Goal: Information Seeking & Learning: Find specific page/section

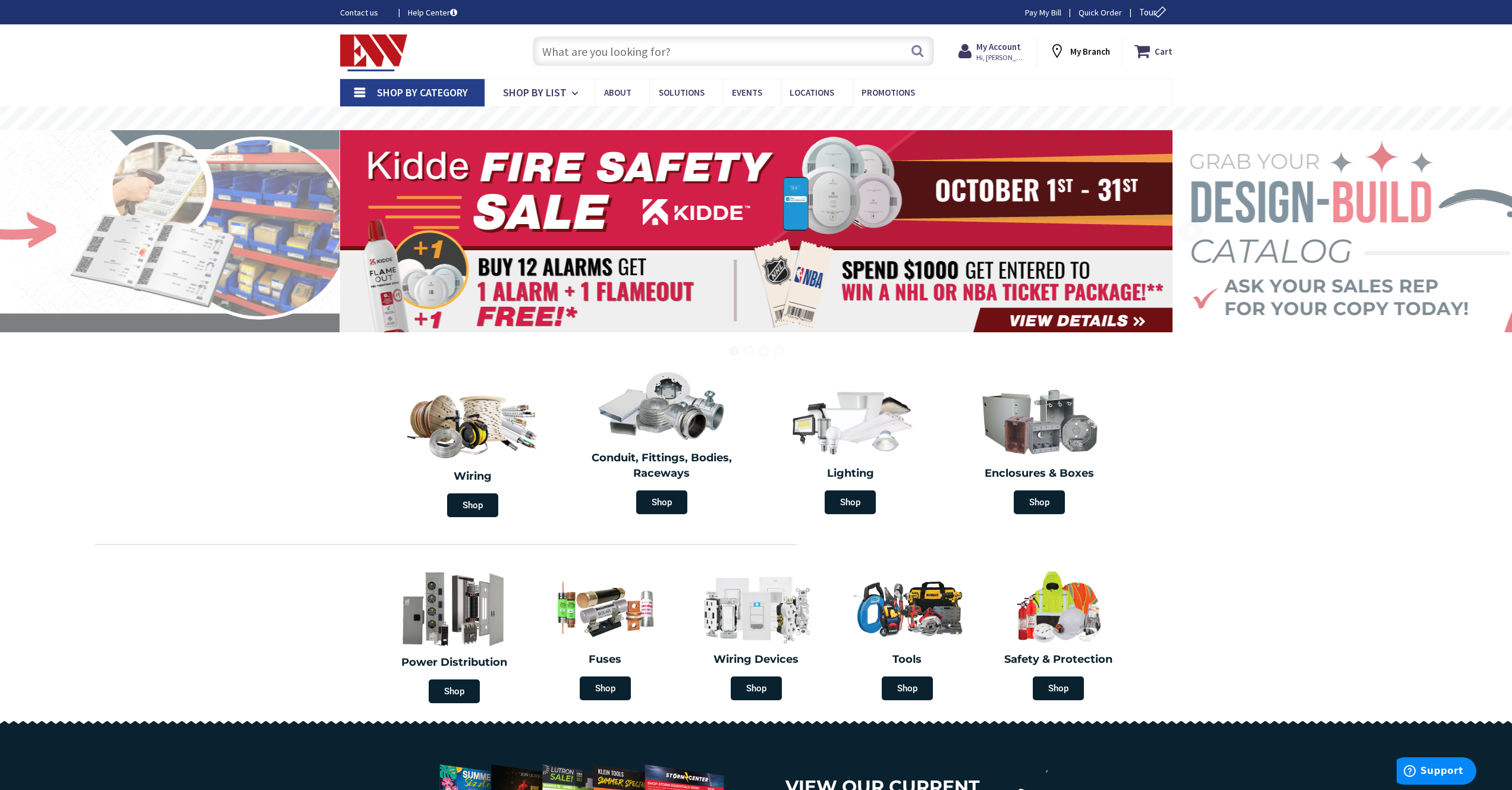
click at [570, 49] on input "text" at bounding box center [733, 51] width 401 height 29
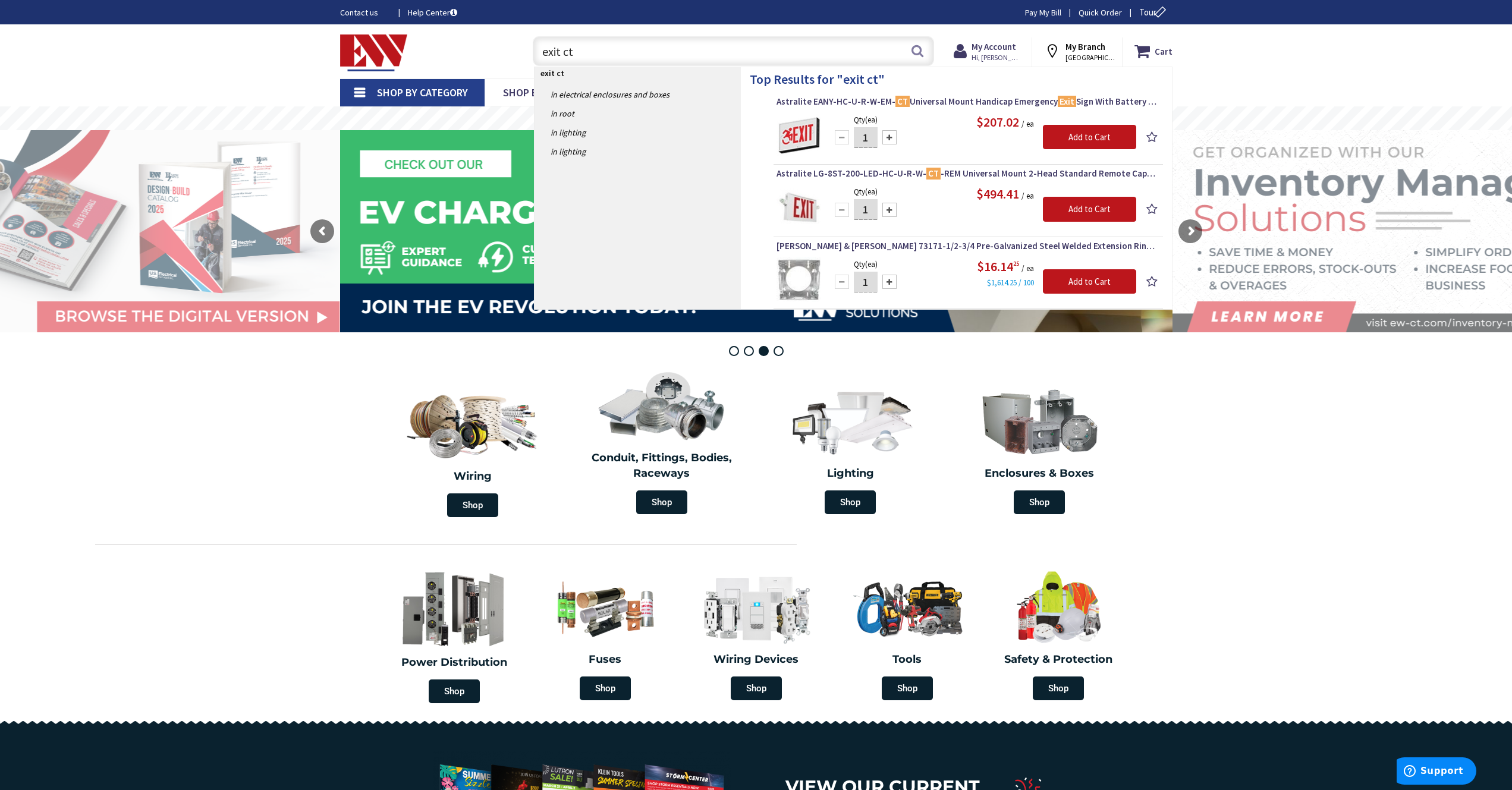
drag, startPoint x: 577, startPoint y: 50, endPoint x: 500, endPoint y: 54, distance: 77.1
click at [500, 54] on div "Toggle Nav exit ct exit ct Search Cart My Cart Close" at bounding box center [756, 51] width 850 height 40
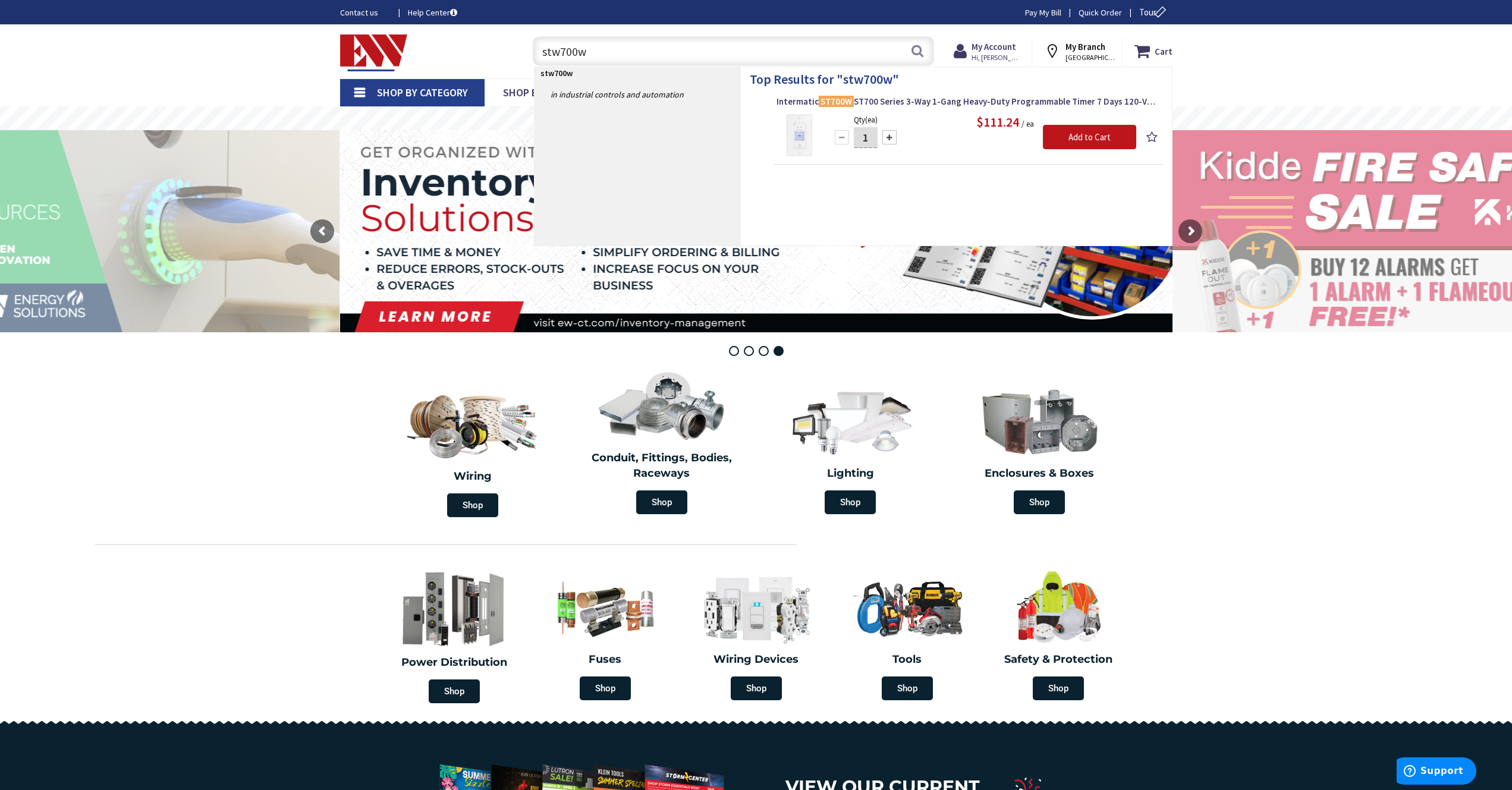
type input "stw700w"
drag, startPoint x: 605, startPoint y: 49, endPoint x: 530, endPoint y: 51, distance: 75.0
click at [530, 51] on div "stw700w stw700w Search" at bounding box center [730, 50] width 407 height 38
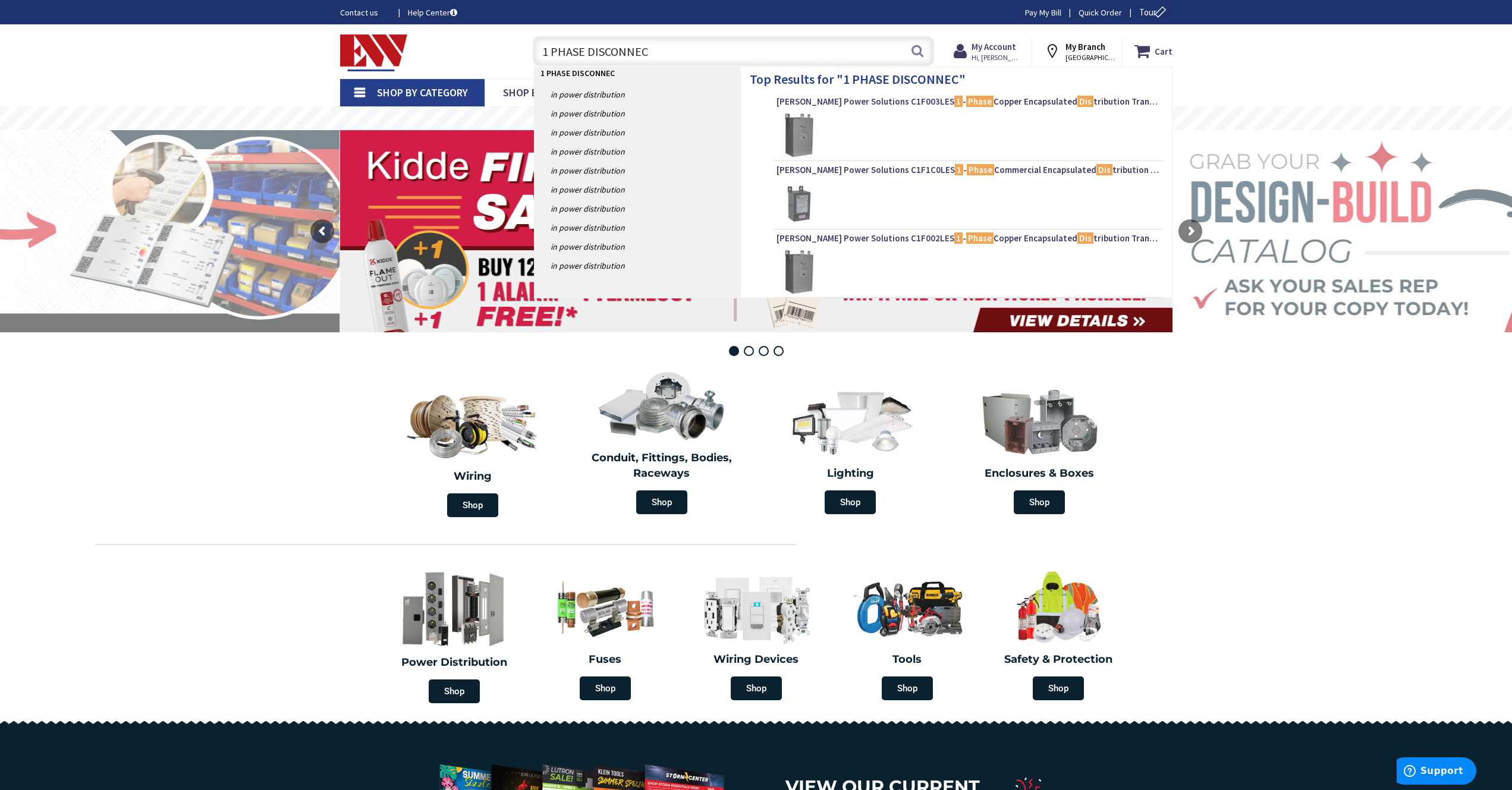
type input "1 PHASE DISCONNECT"
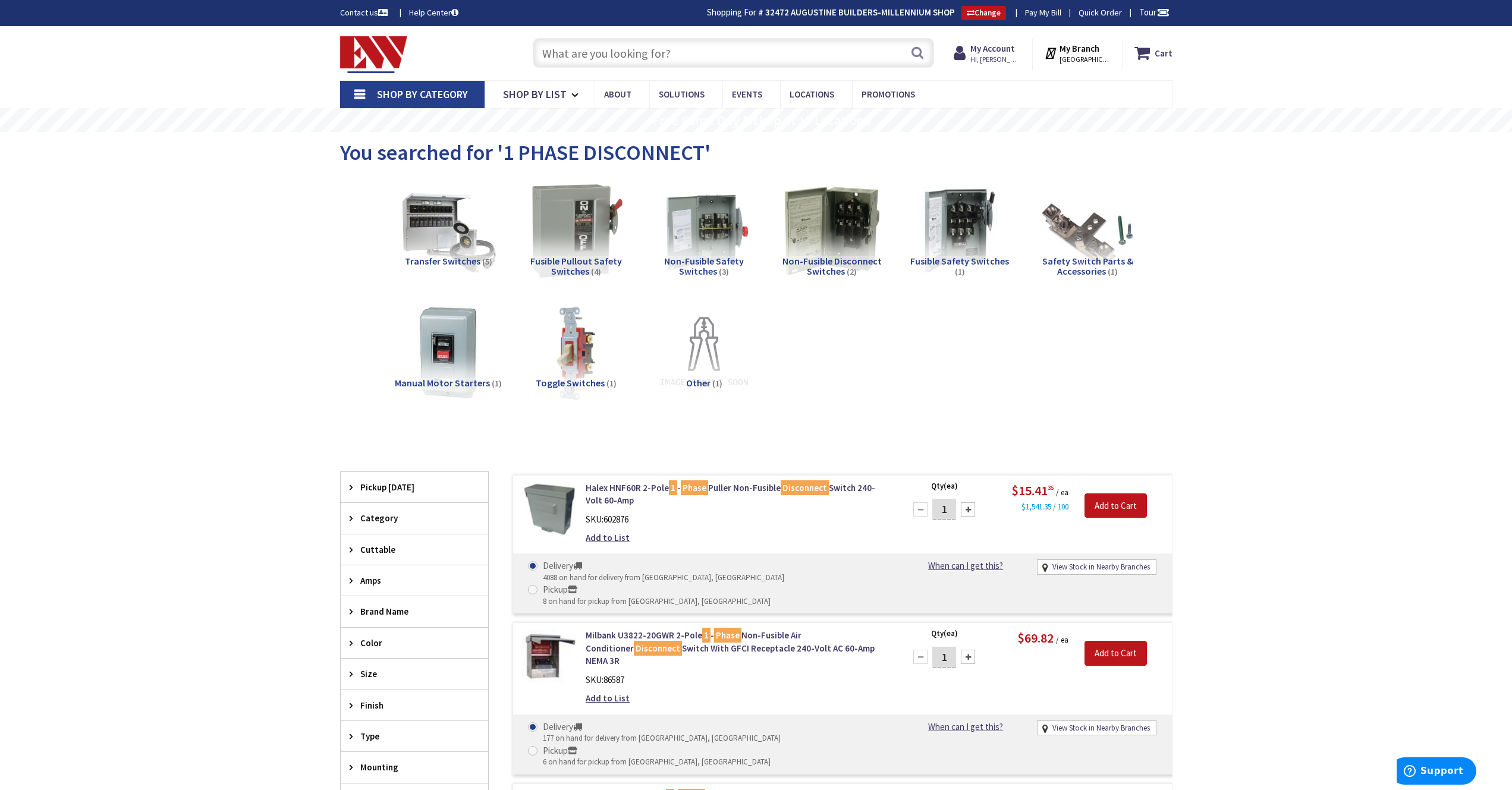
type input "[GEOGRAPHIC_DATA], [GEOGRAPHIC_DATA], [GEOGRAPHIC_DATA]"
click at [716, 262] on span "Non-Fusible Safety Switches" at bounding box center [704, 266] width 80 height 22
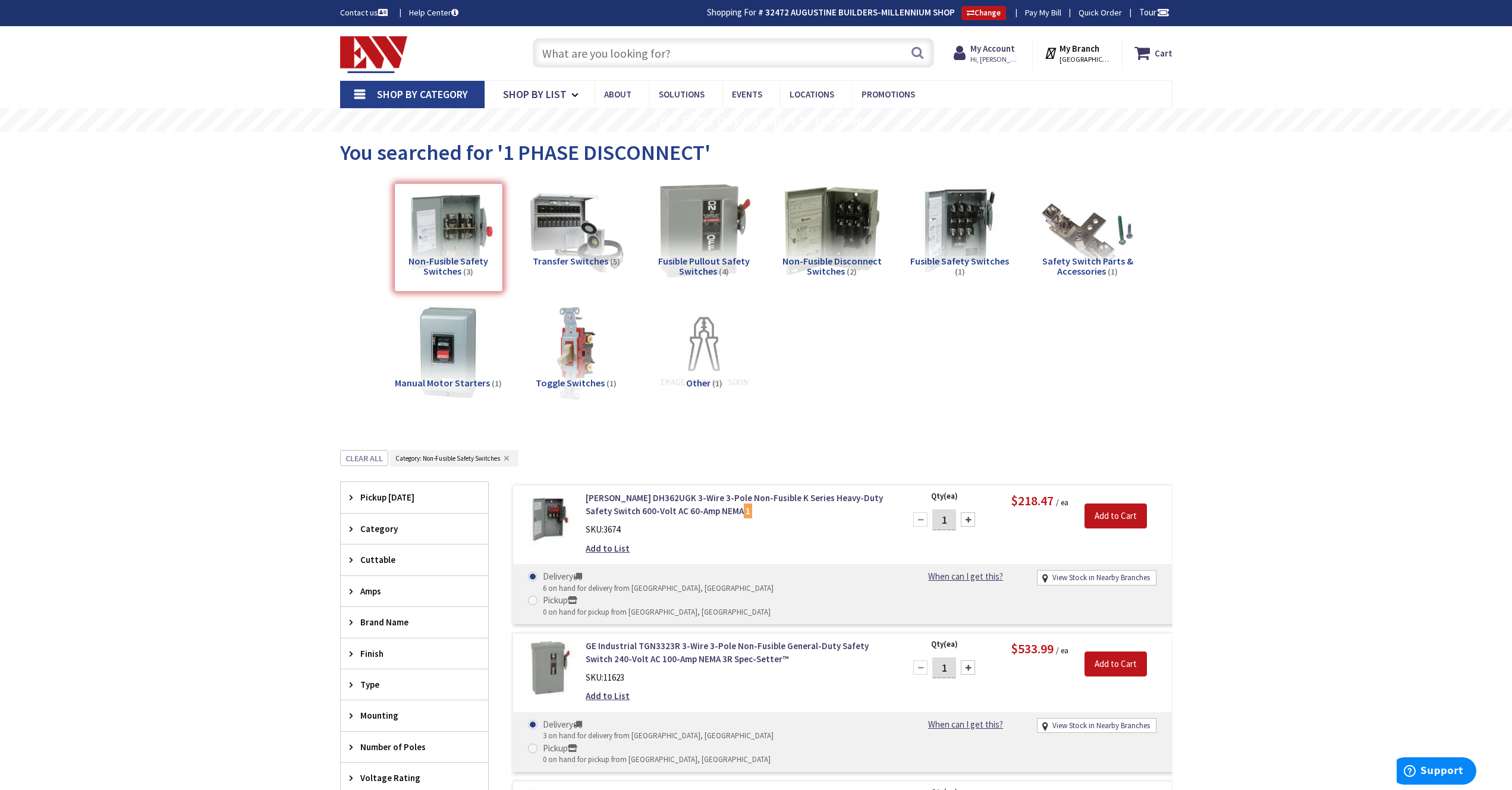
click at [577, 51] on input "text" at bounding box center [733, 52] width 401 height 29
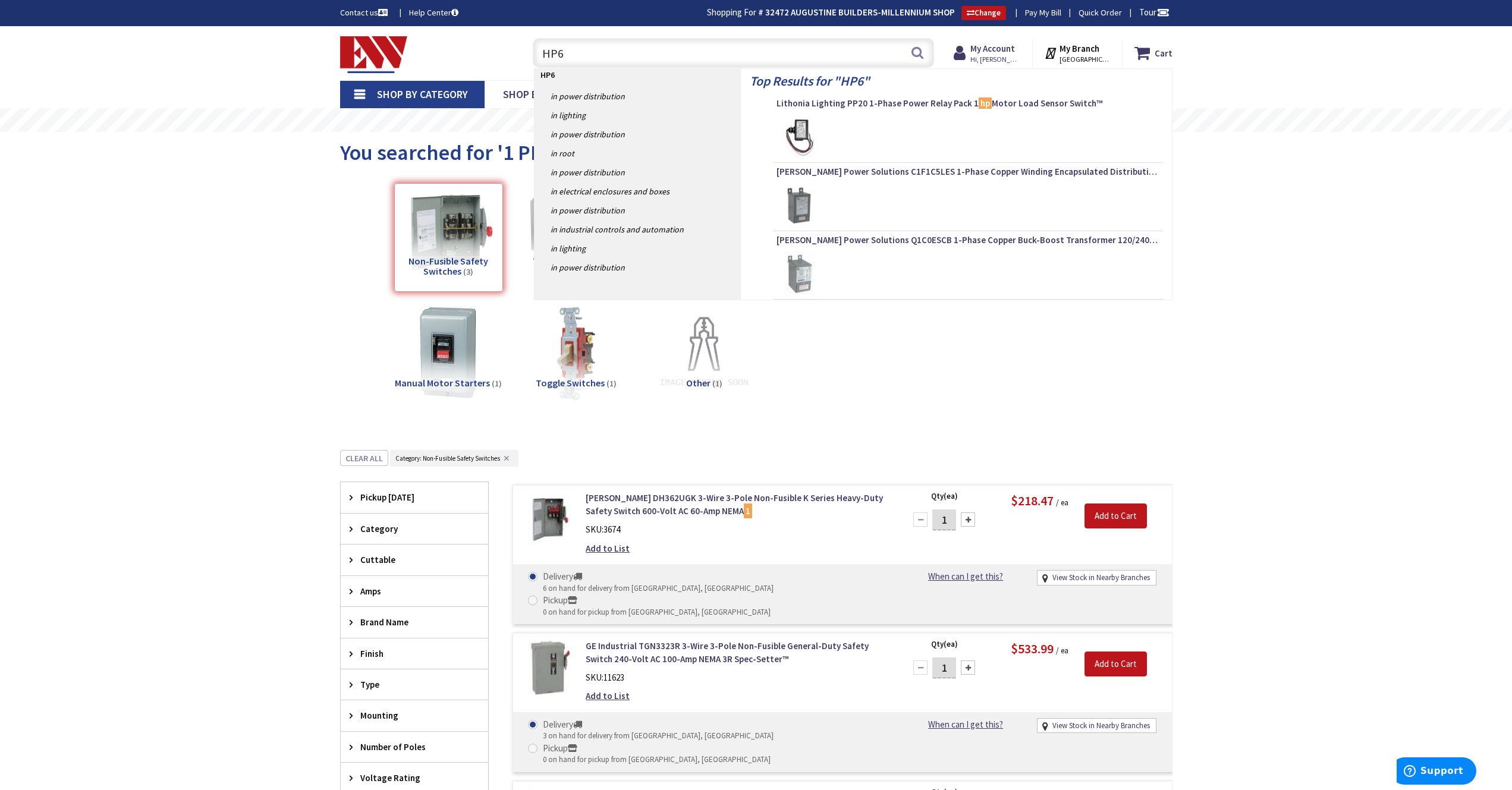
type input "HP60"
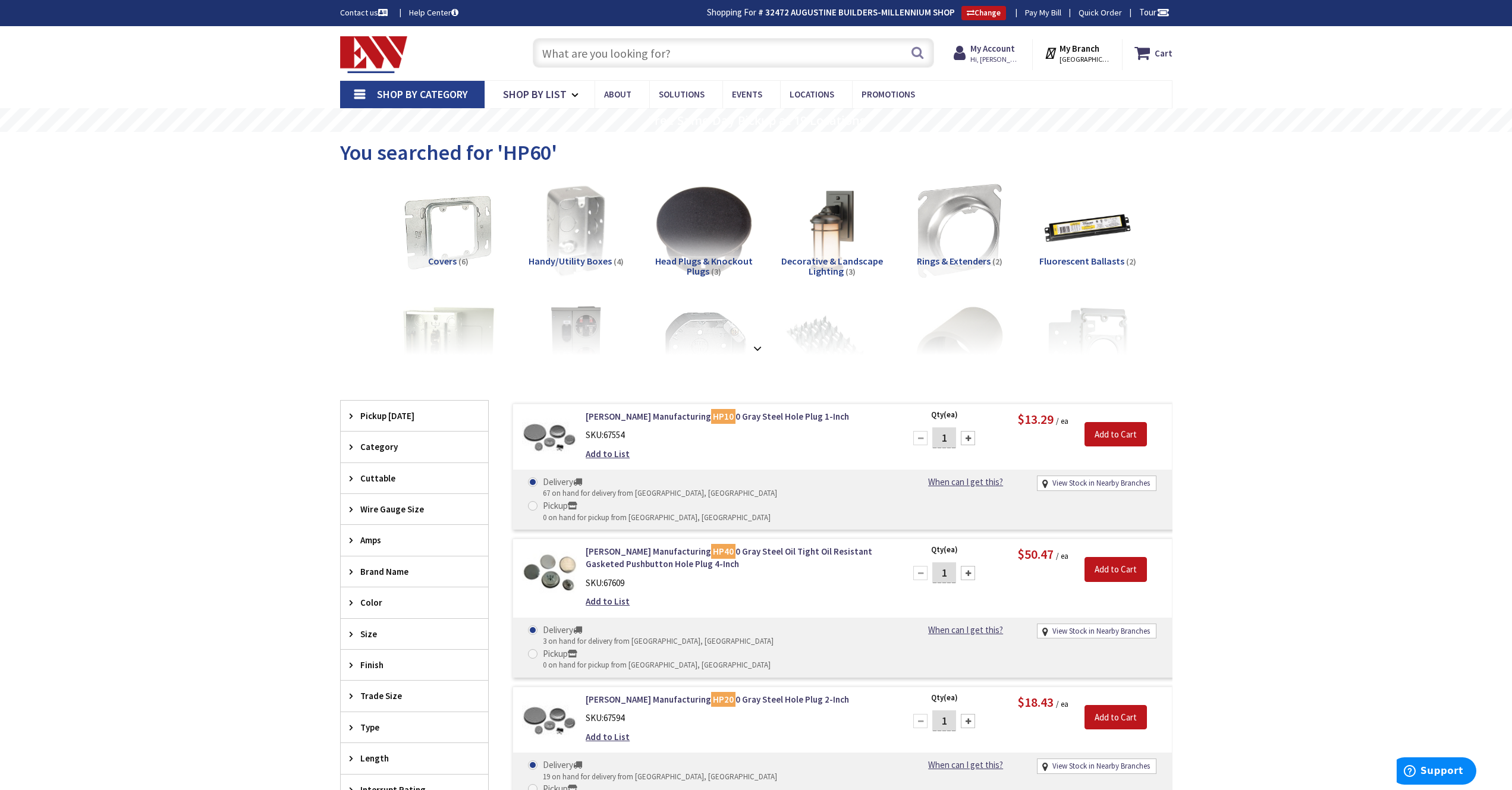
click at [597, 51] on input "text" at bounding box center [733, 52] width 401 height 29
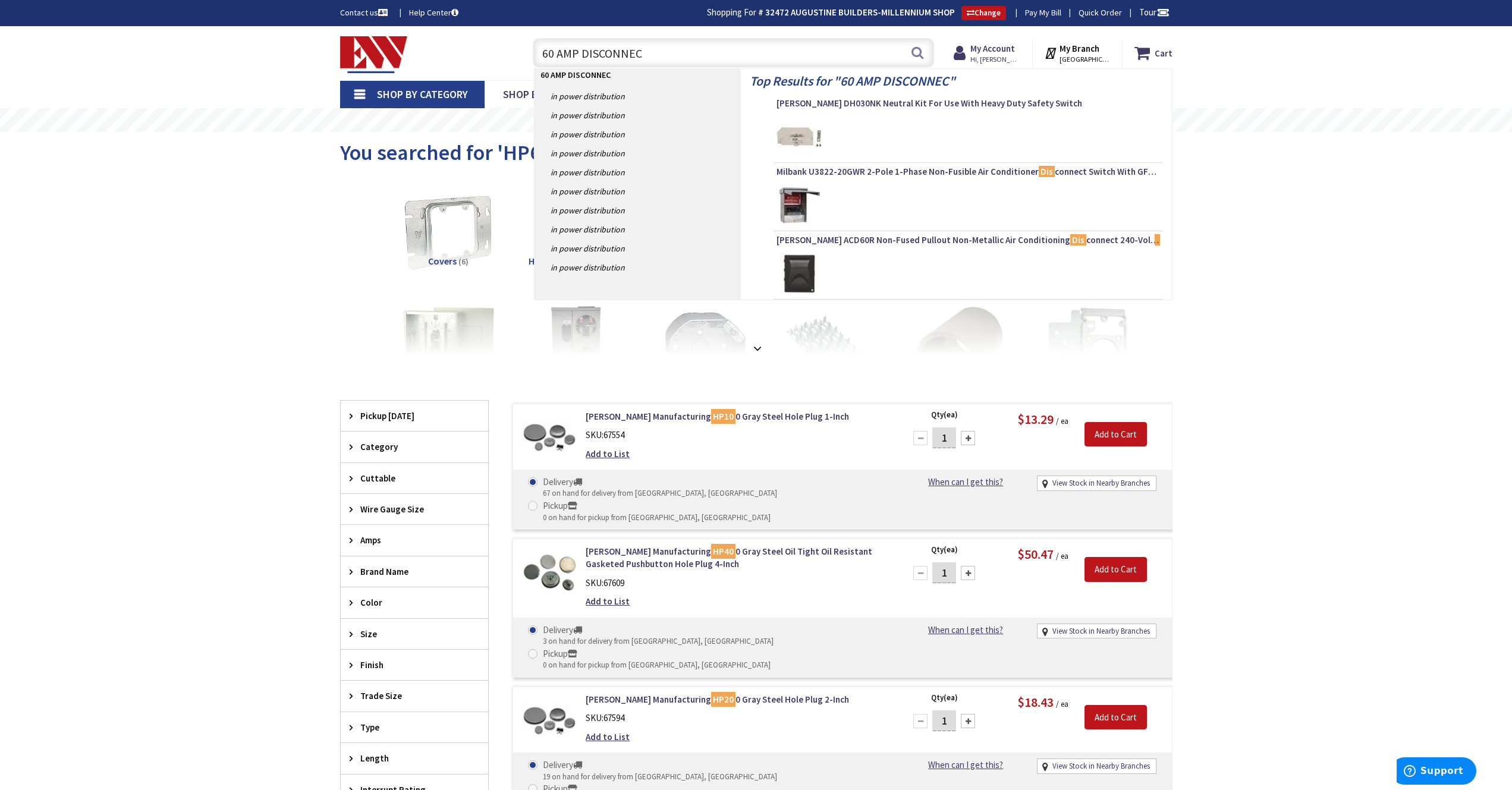
type input "60 AMP DISCONNECT"
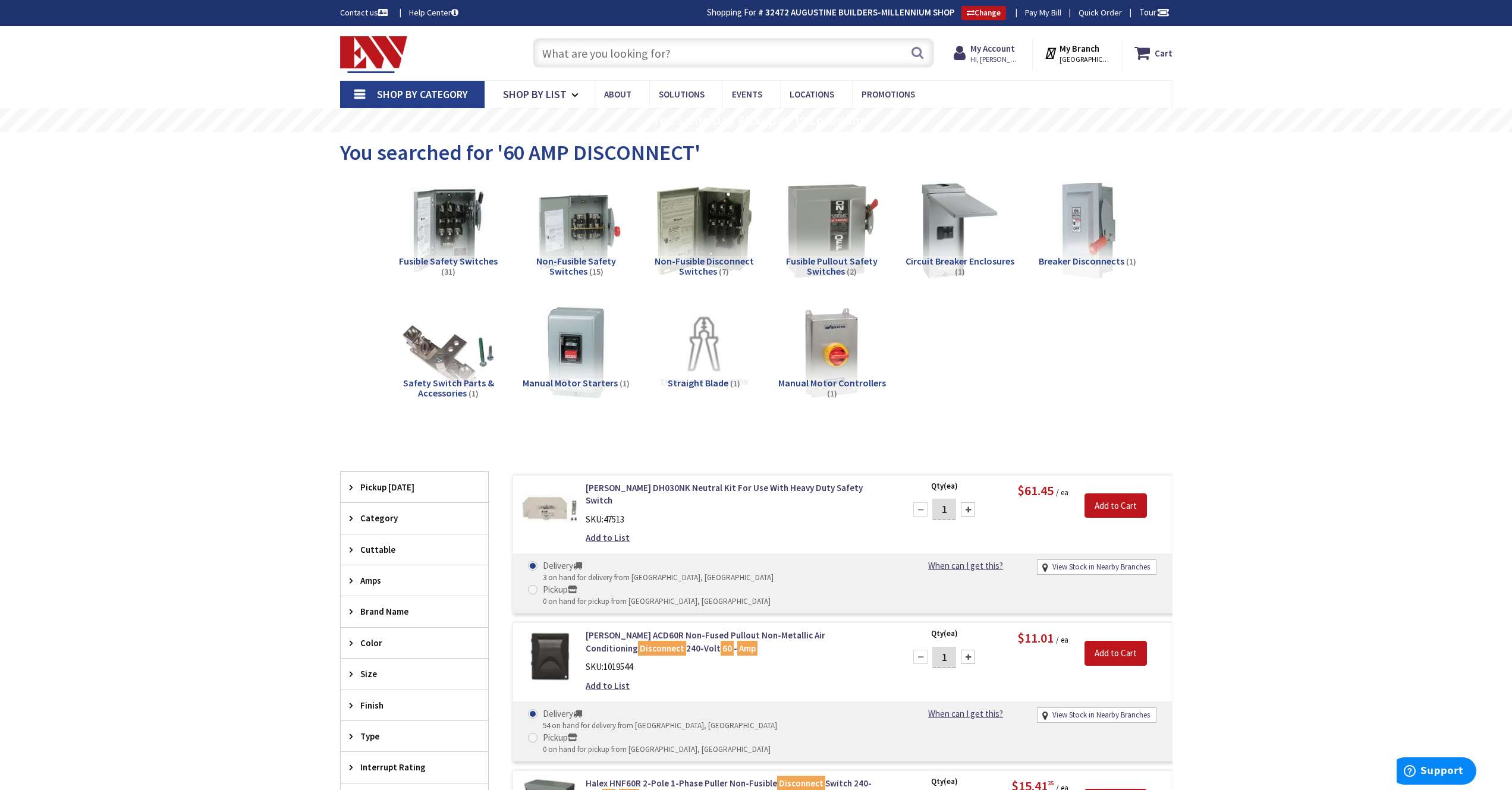
click at [700, 261] on span "Non-Fusible Disconnect Switches" at bounding box center [704, 266] width 99 height 22
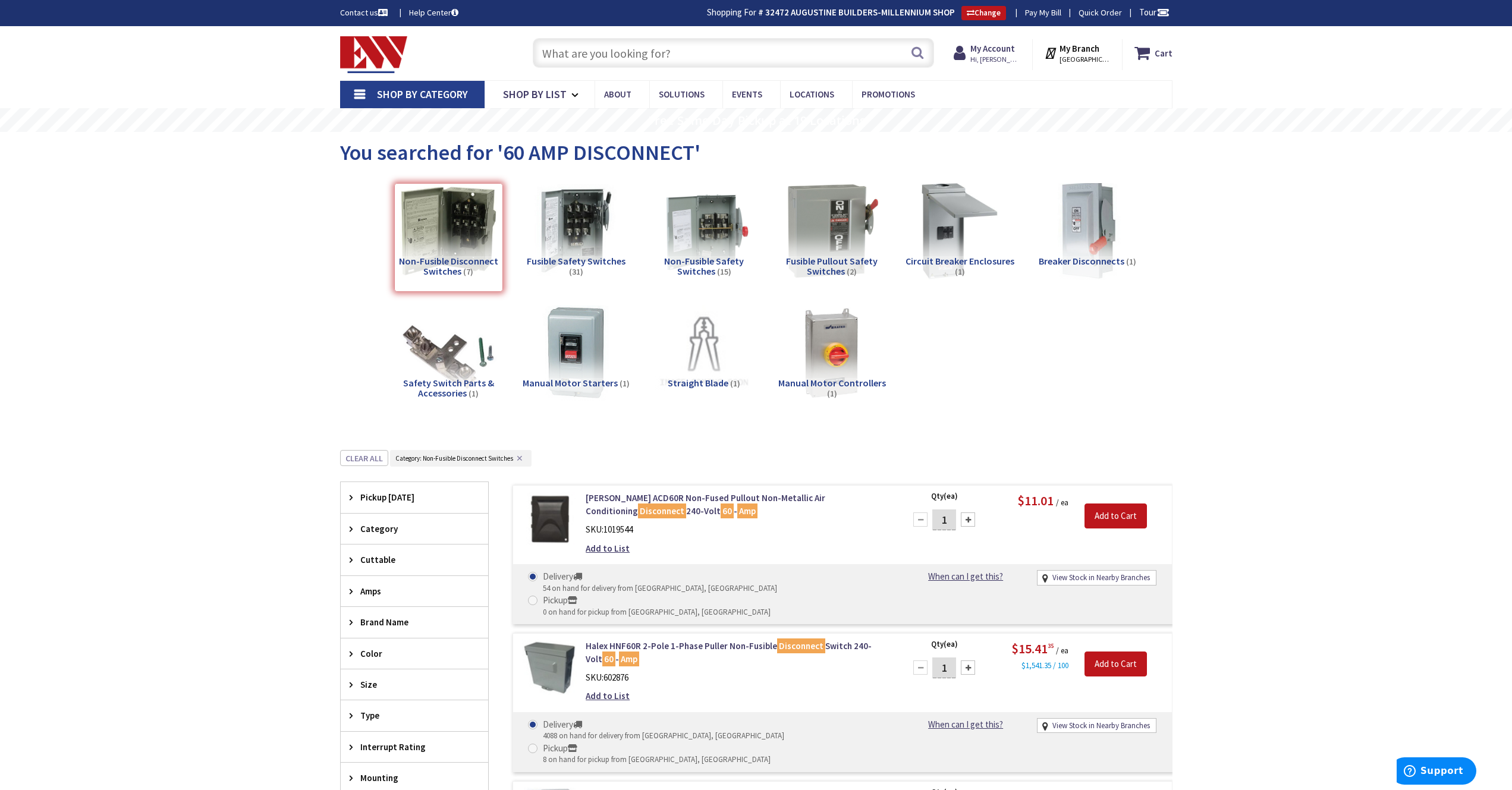
click at [589, 53] on input "text" at bounding box center [733, 52] width 401 height 29
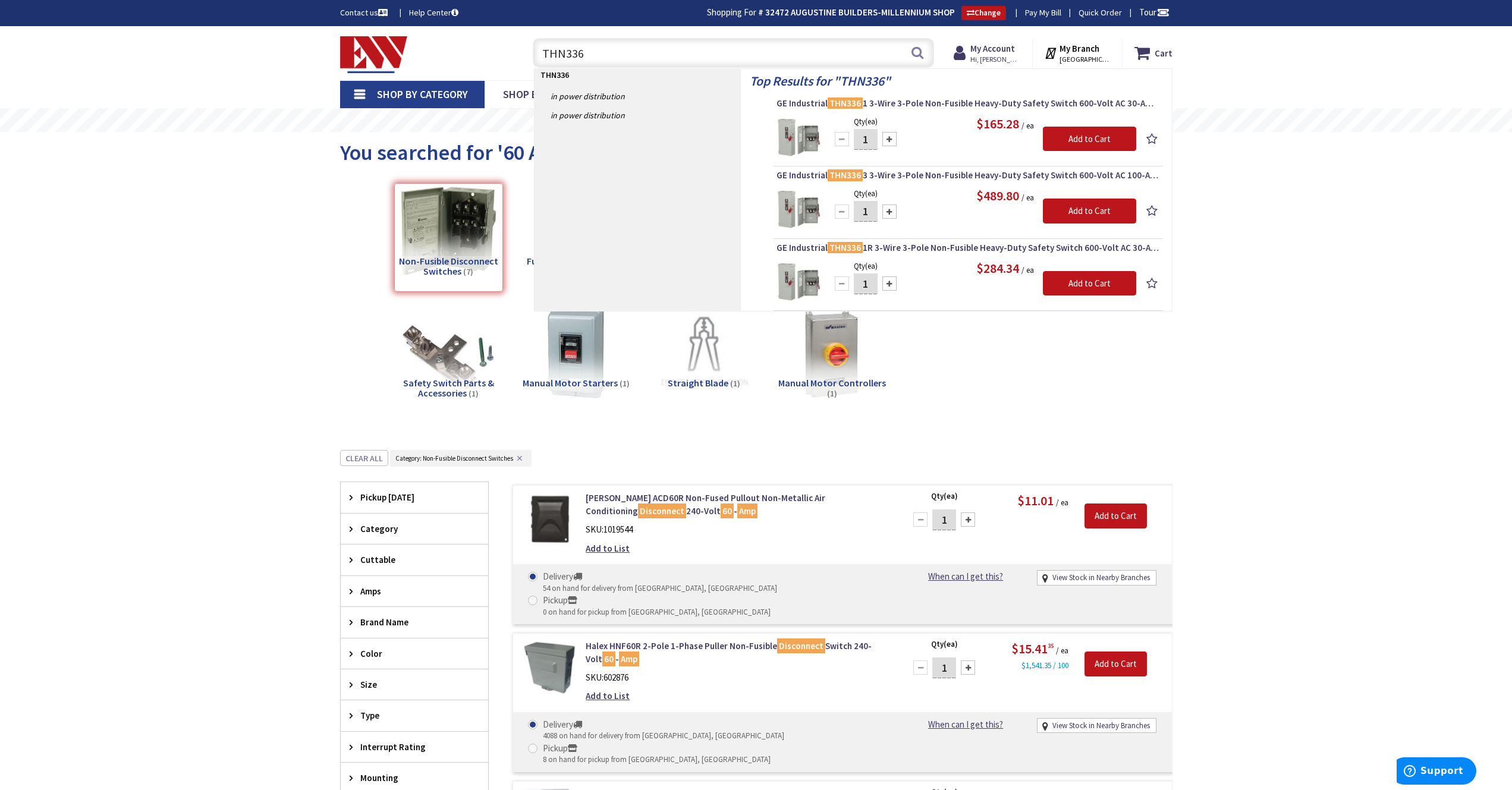
click at [598, 54] on input "THN336" at bounding box center [733, 52] width 401 height 29
type input "THN3362R"
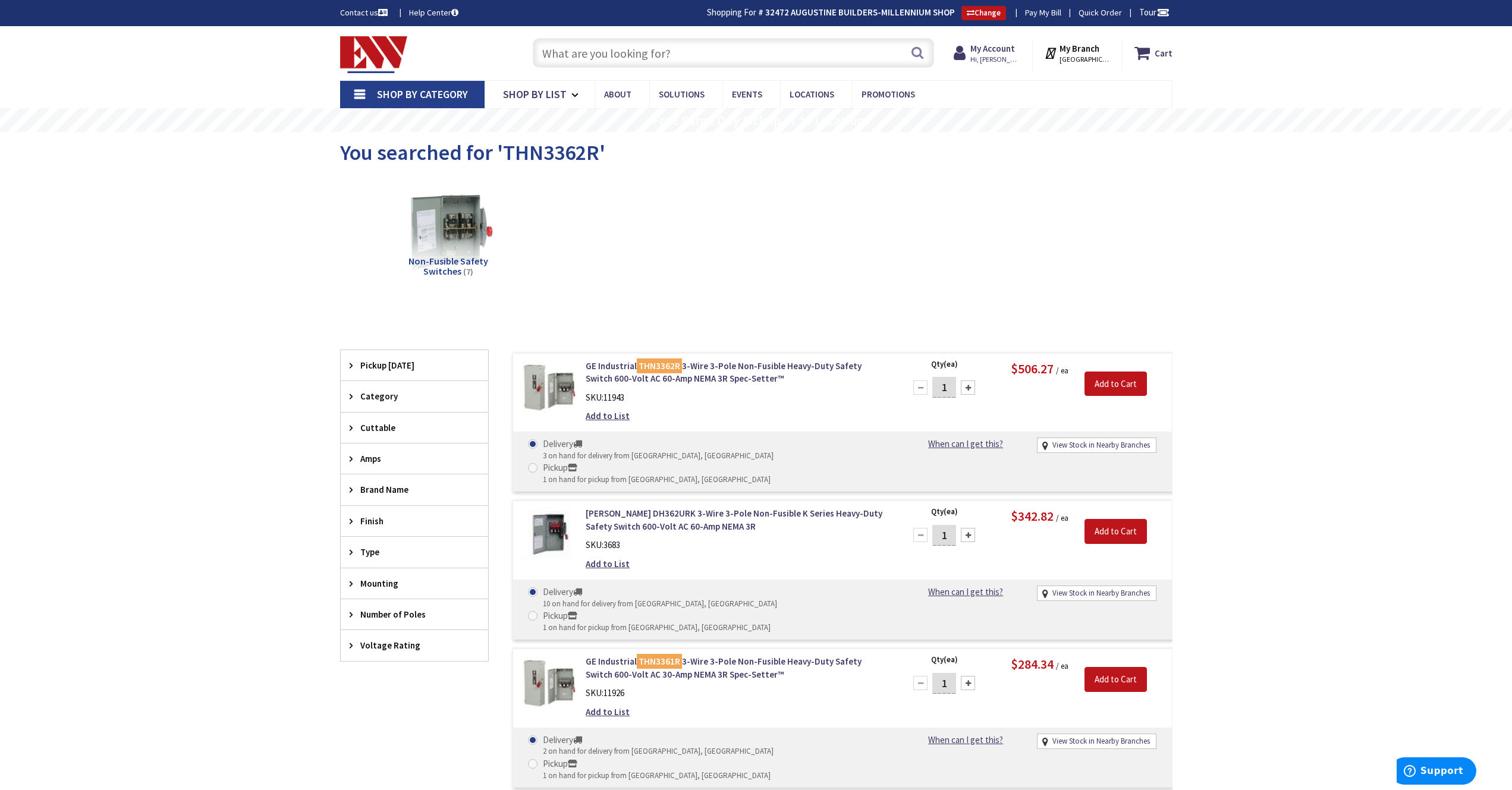
click at [585, 52] on input "text" at bounding box center [733, 52] width 401 height 29
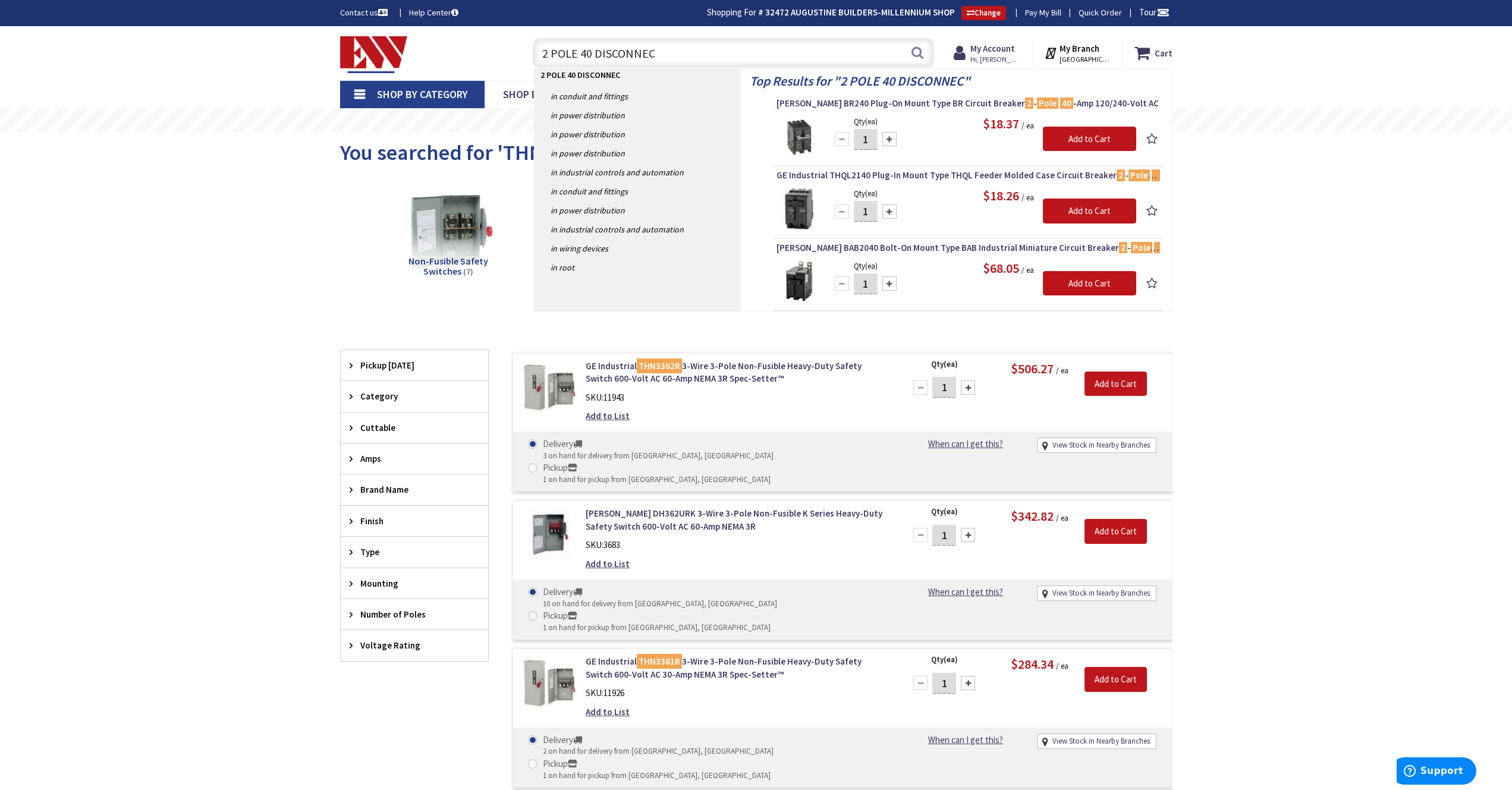
type input "2 POLE 40 DISCONNECT"
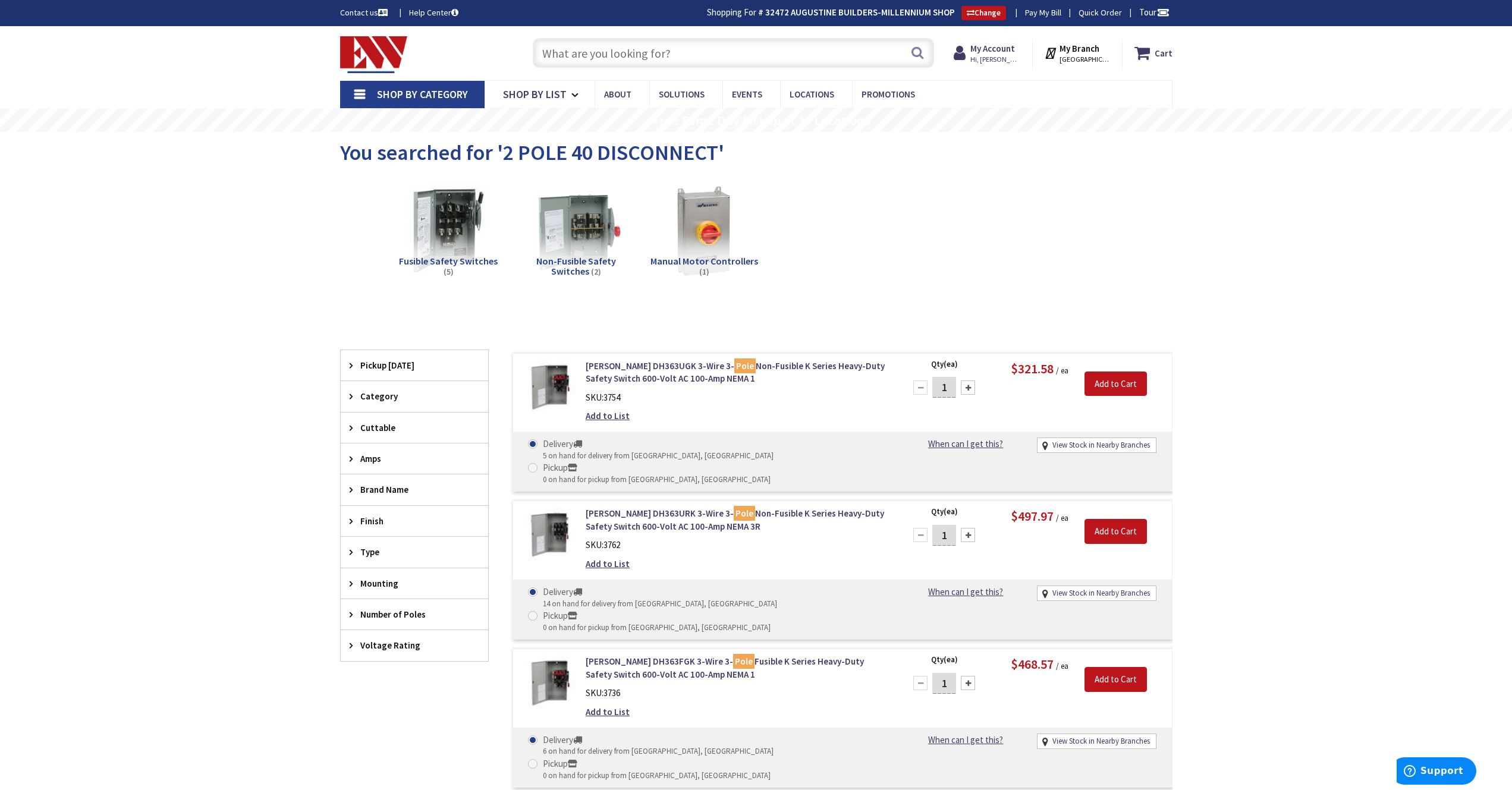
click at [578, 264] on span "Non-Fusible Safety Switches" at bounding box center [576, 266] width 80 height 22
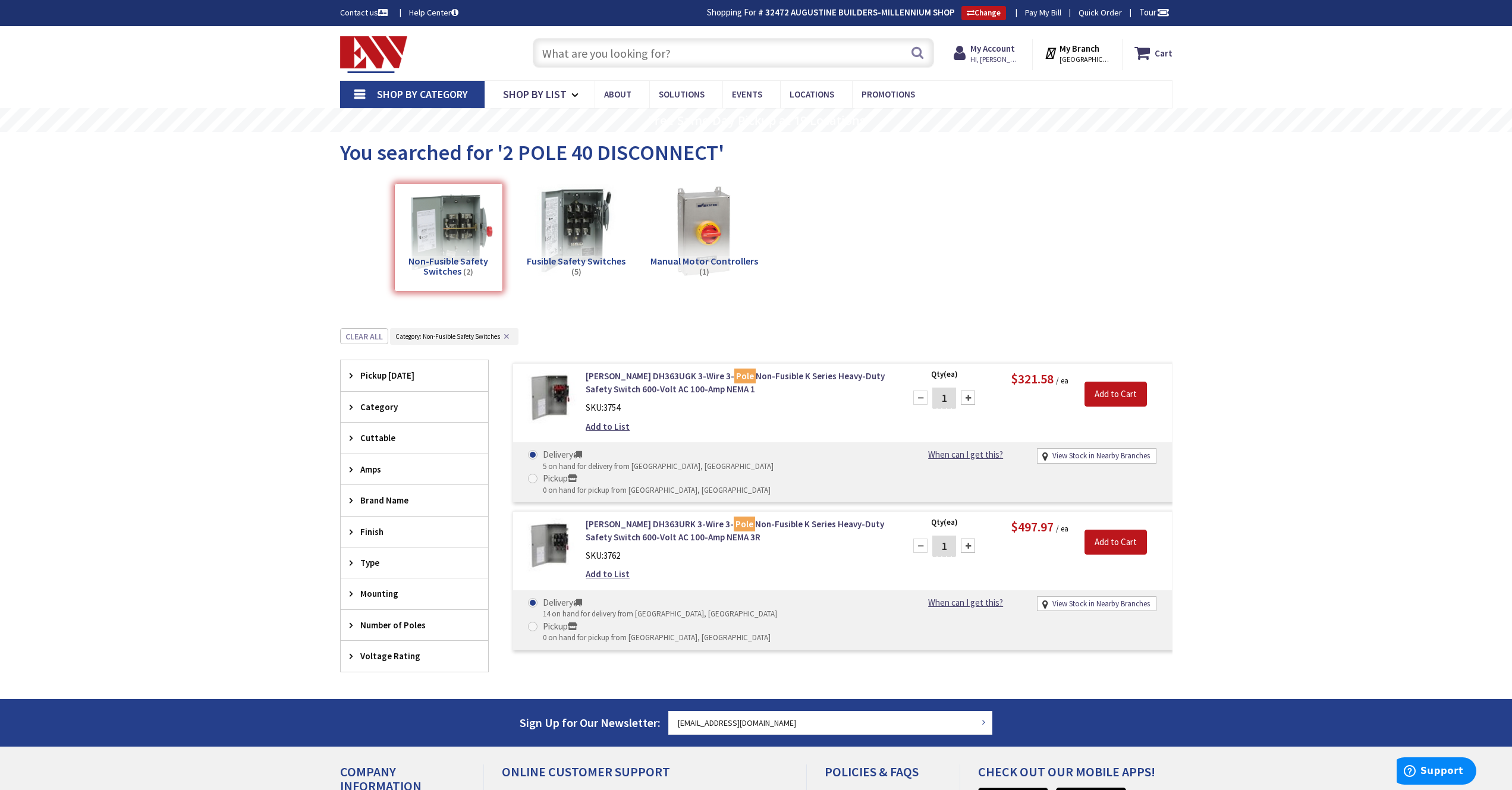
click at [584, 51] on input "text" at bounding box center [733, 52] width 401 height 29
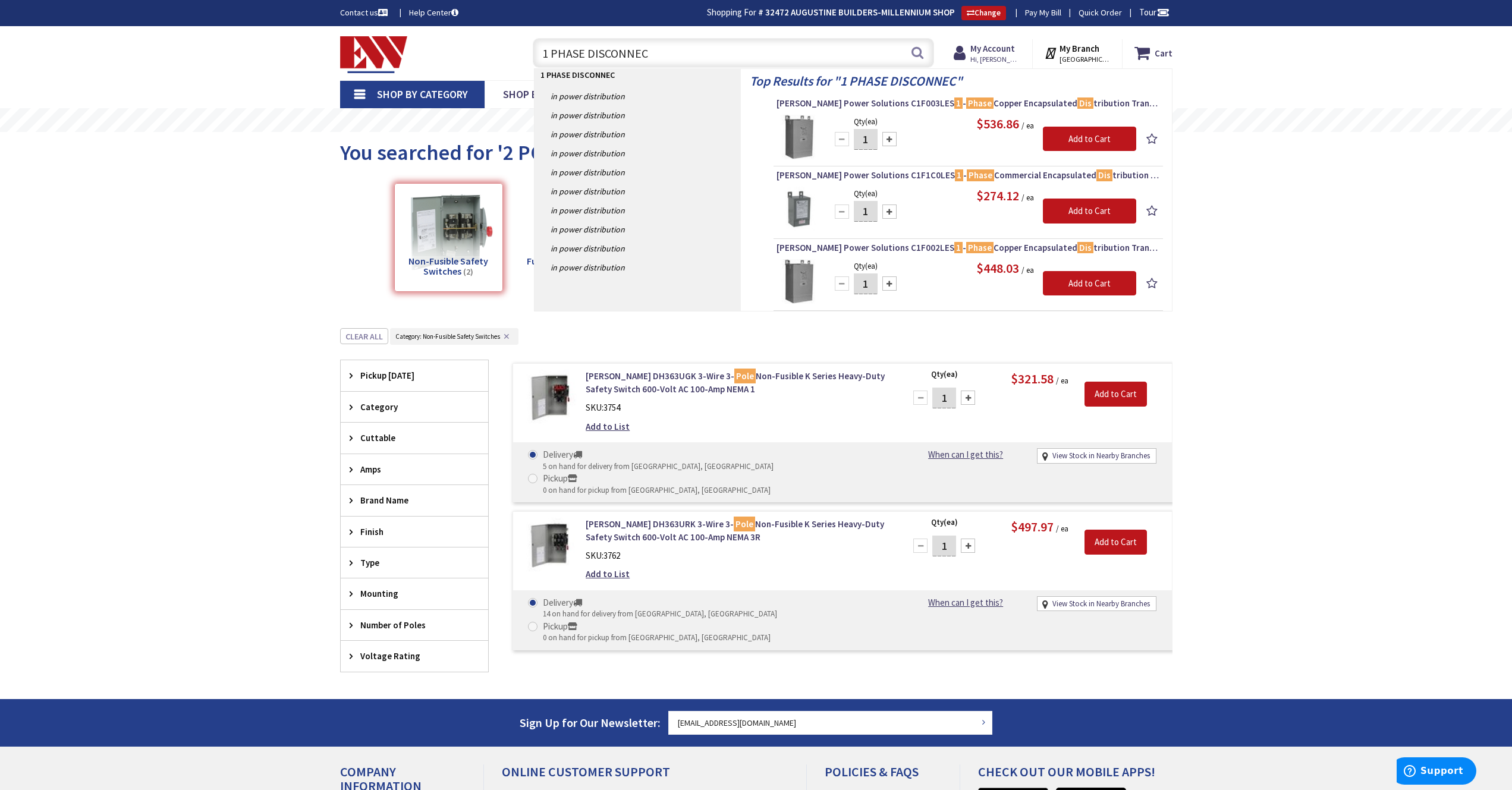
type input "1 PHASE DISCONNECT"
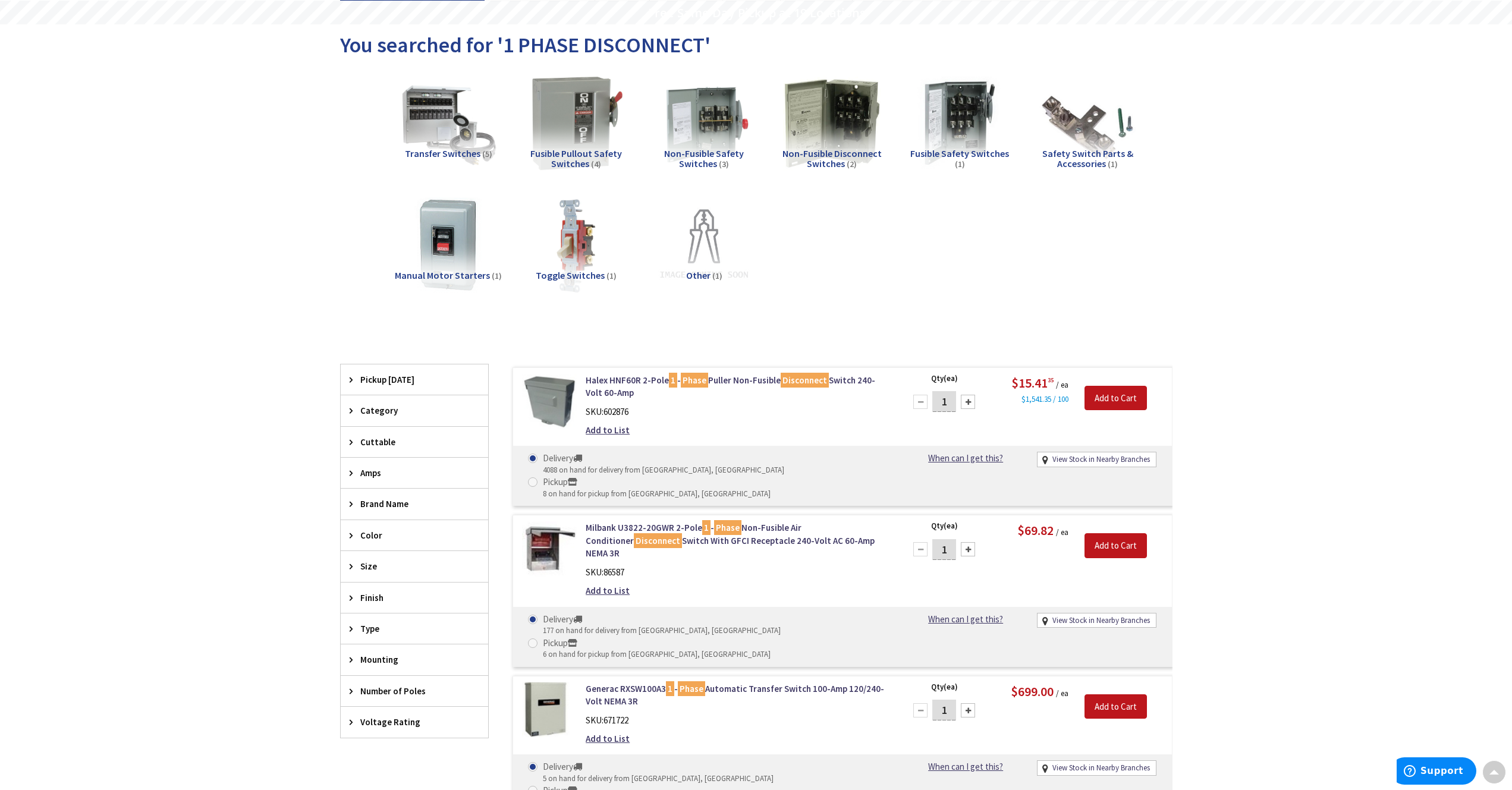
scroll to position [15, 0]
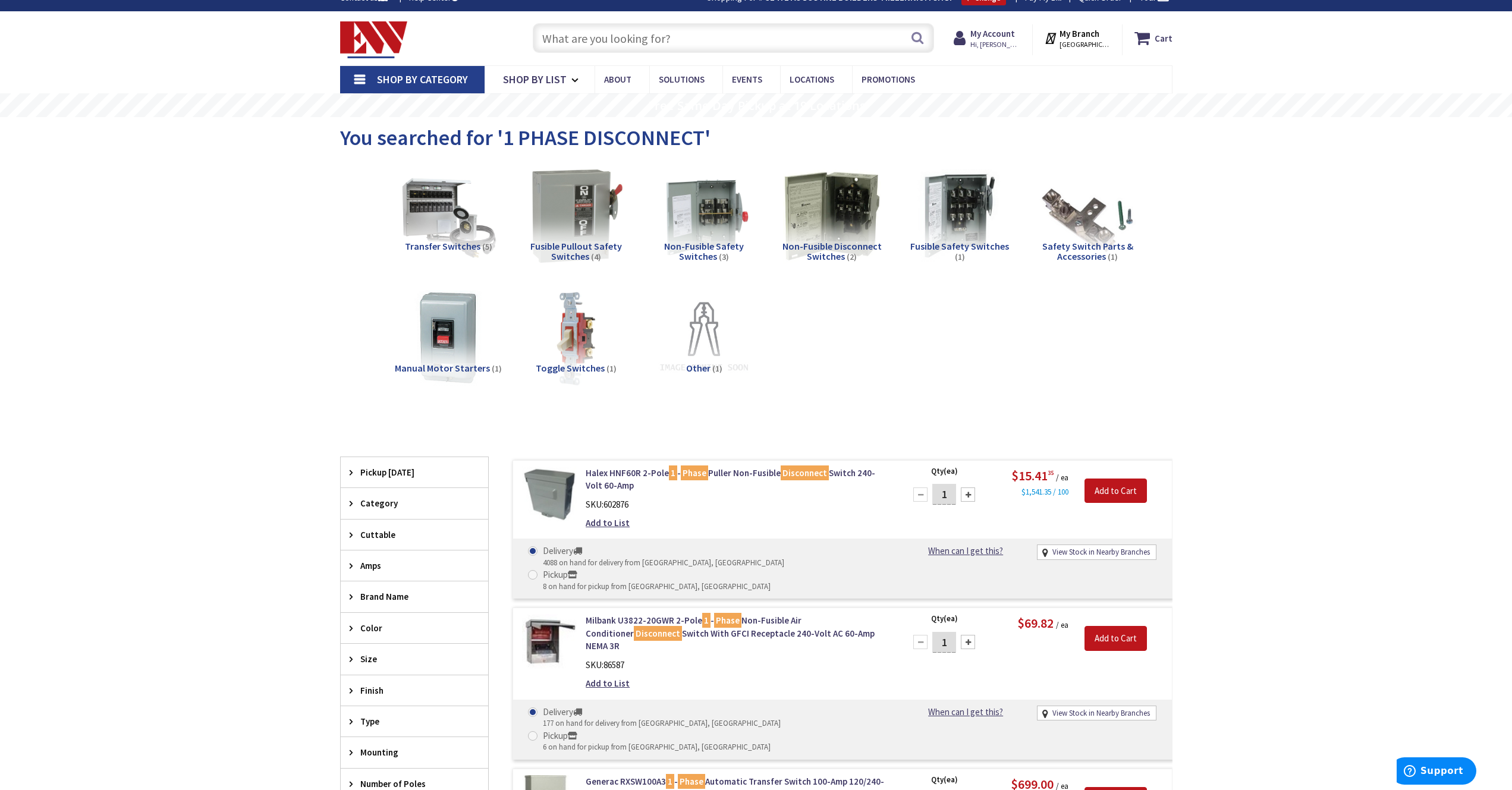
click at [609, 34] on input "text" at bounding box center [733, 38] width 401 height 29
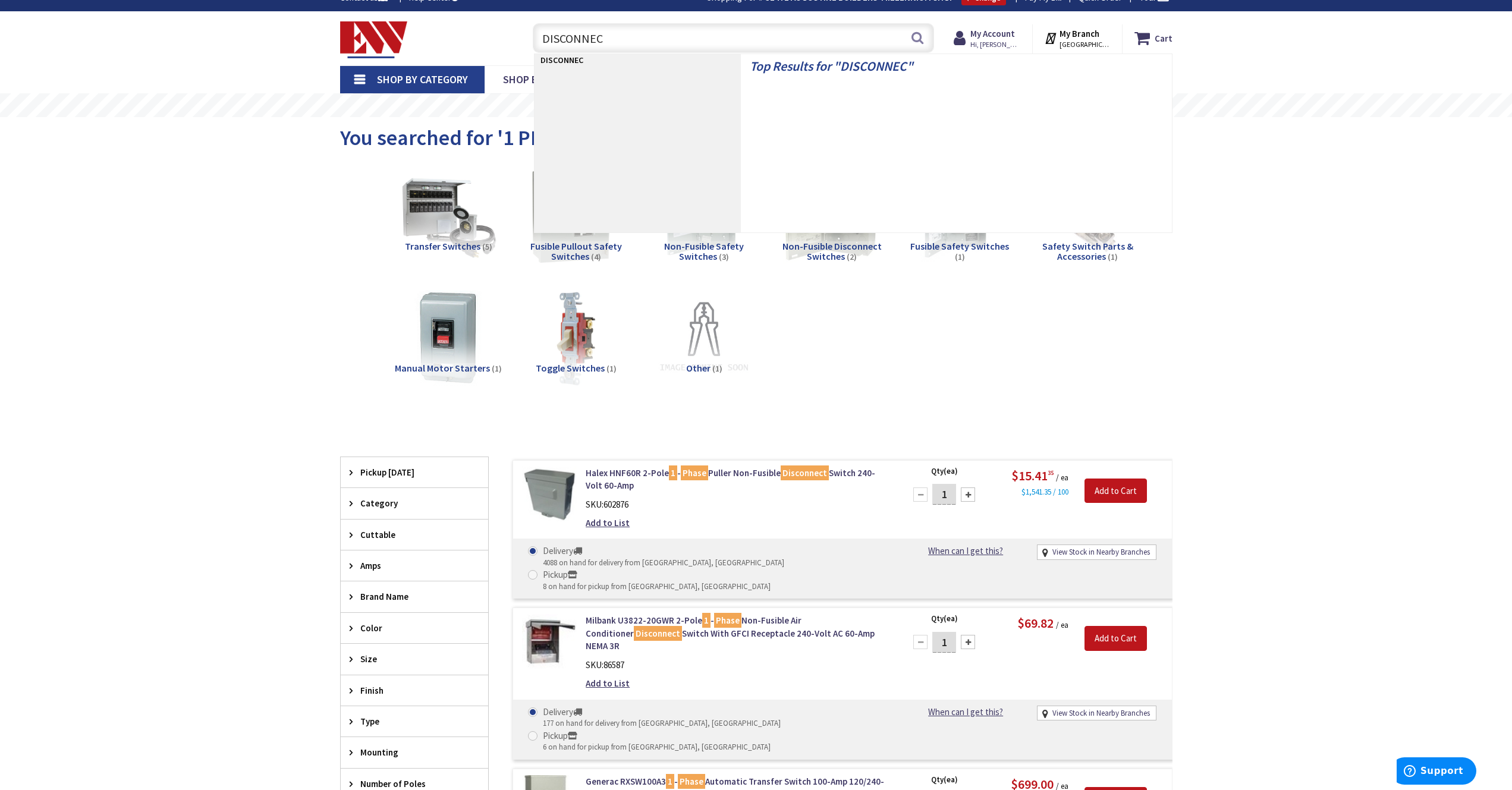
type input "DISCONNECT"
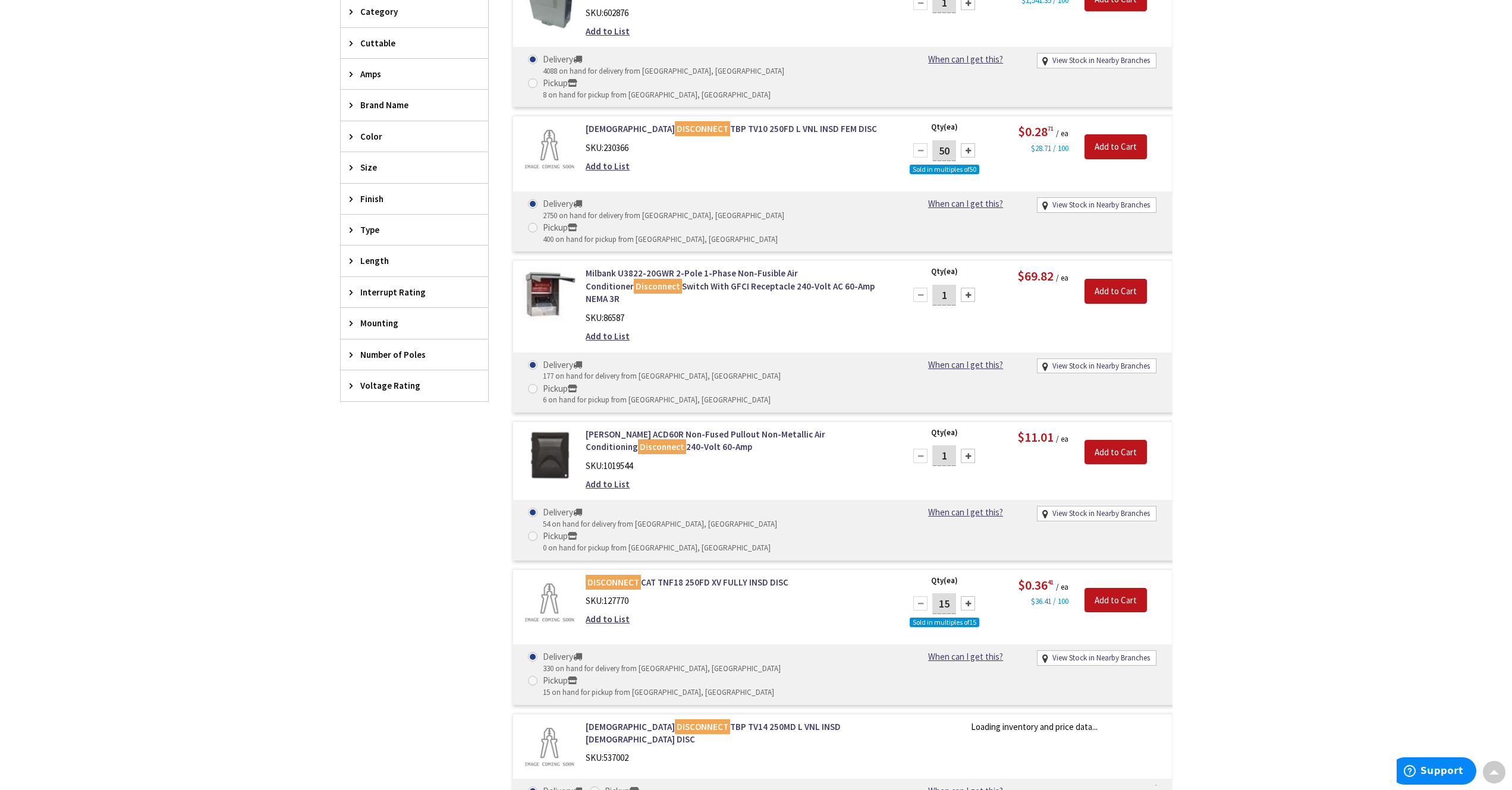
scroll to position [240, 0]
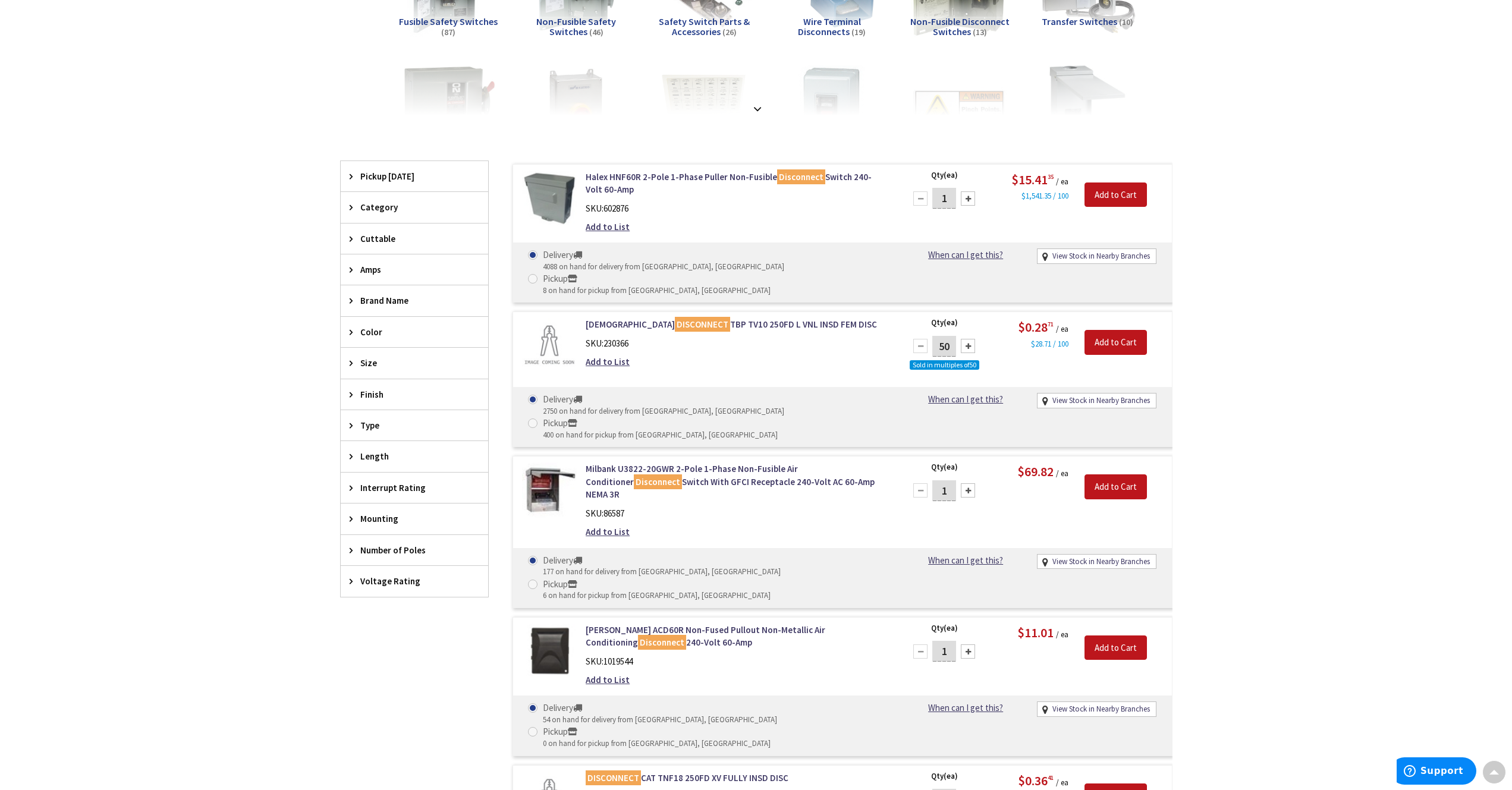
click at [374, 270] on span "Amps" at bounding box center [409, 270] width 97 height 13
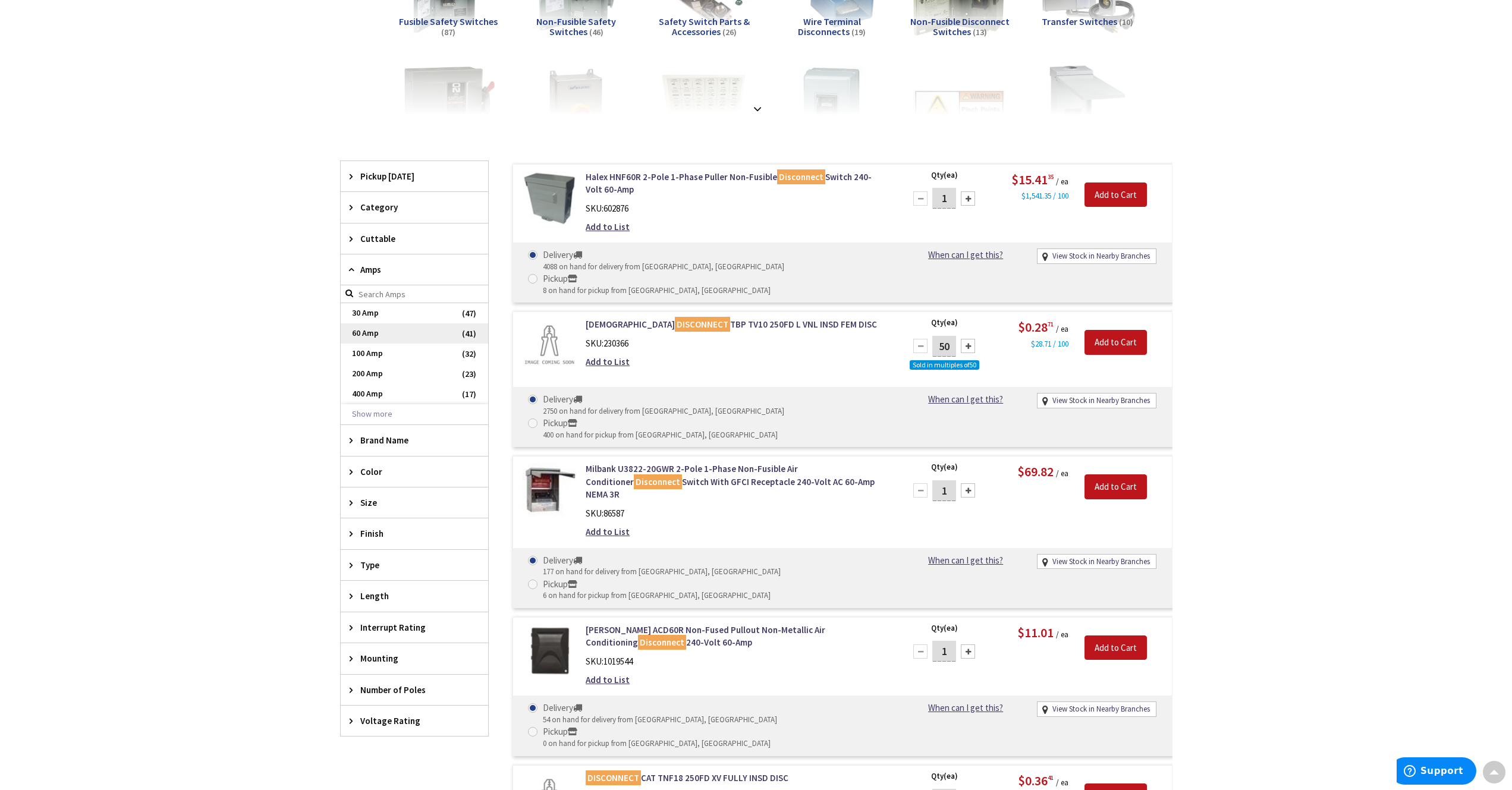
click at [366, 333] on span "60 Amp" at bounding box center [414, 334] width 148 height 20
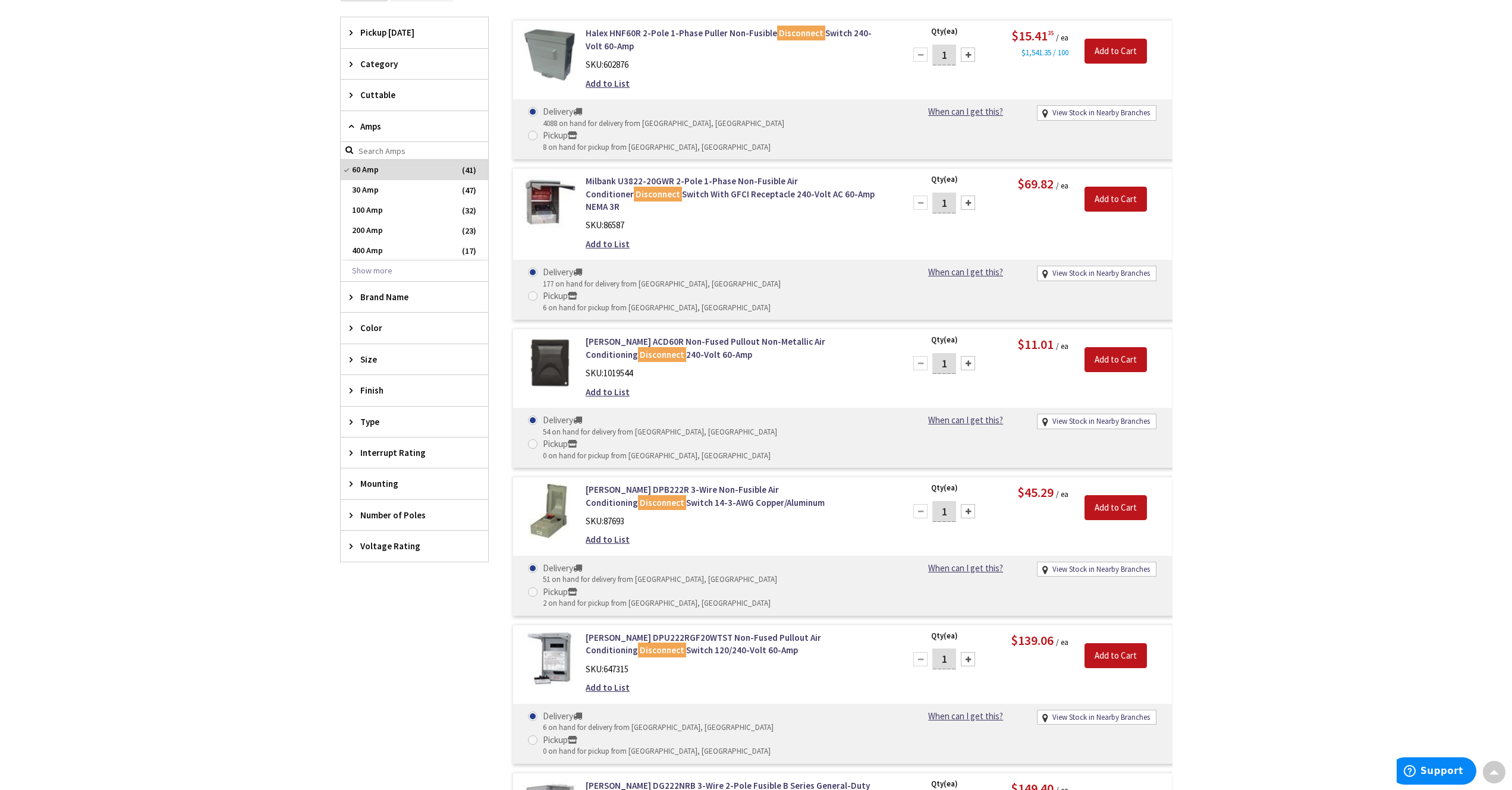
scroll to position [136, 0]
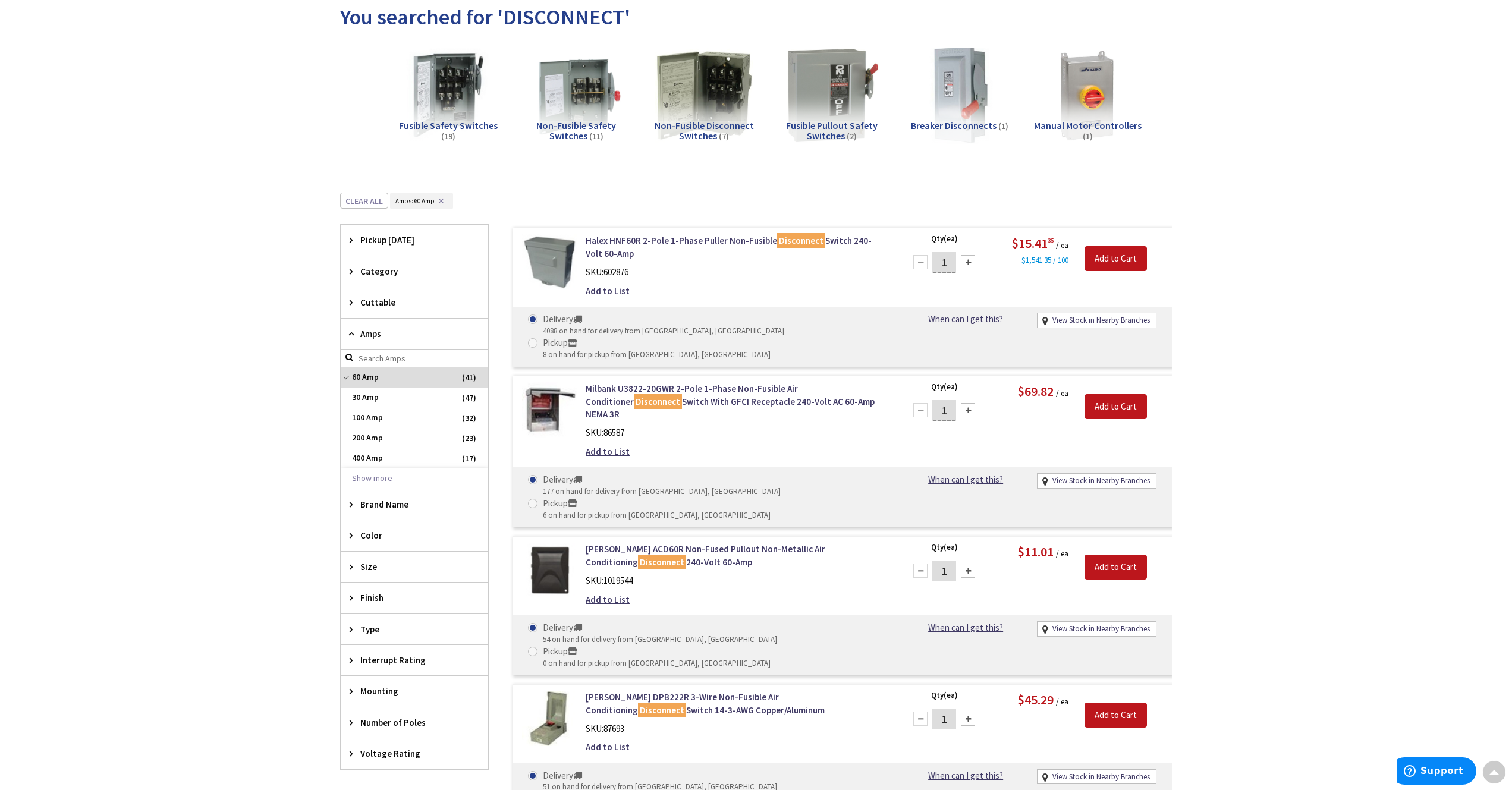
click at [701, 126] on span "Non-Fusible Disconnect Switches" at bounding box center [704, 130] width 99 height 22
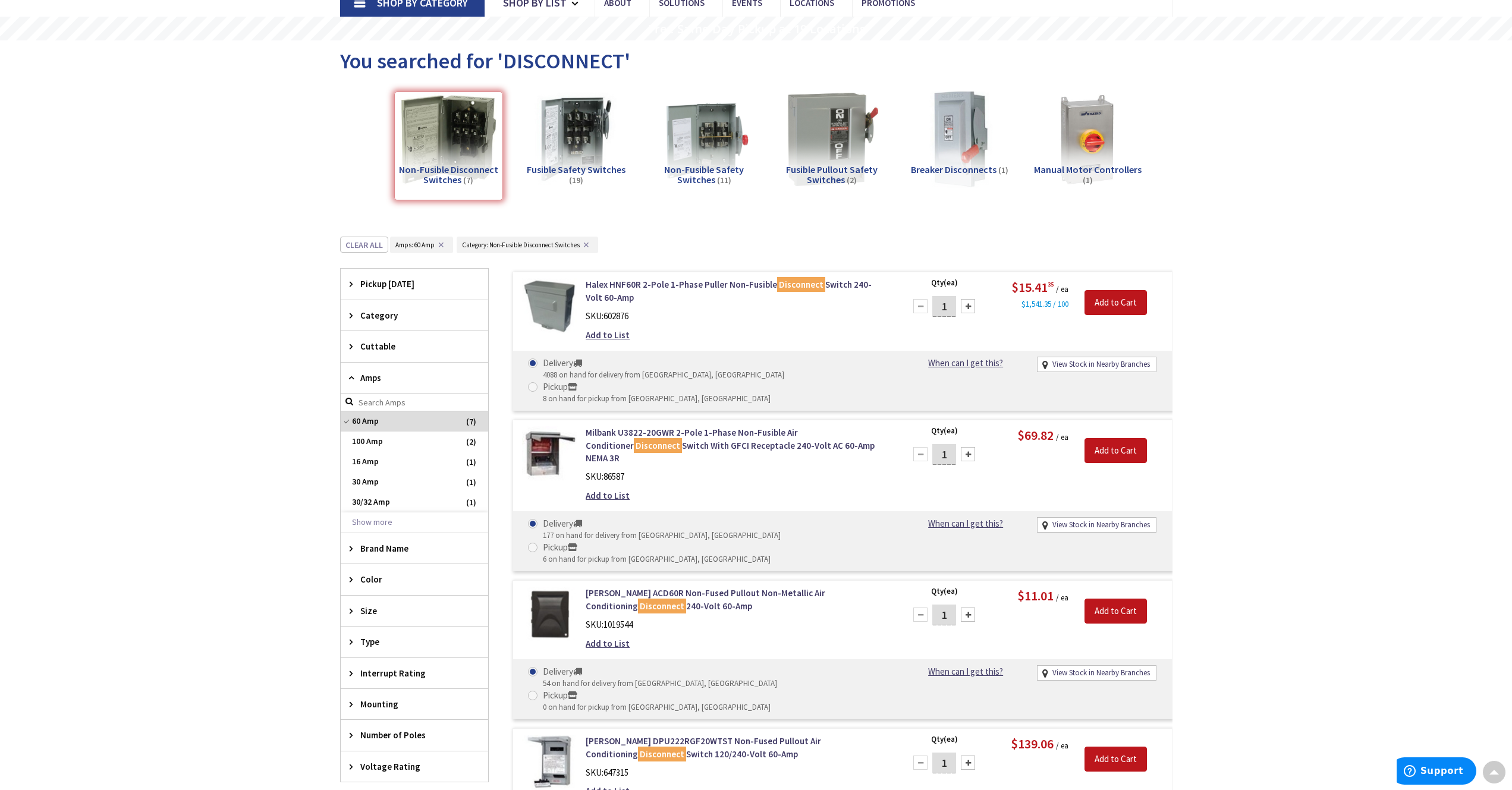
scroll to position [90, 0]
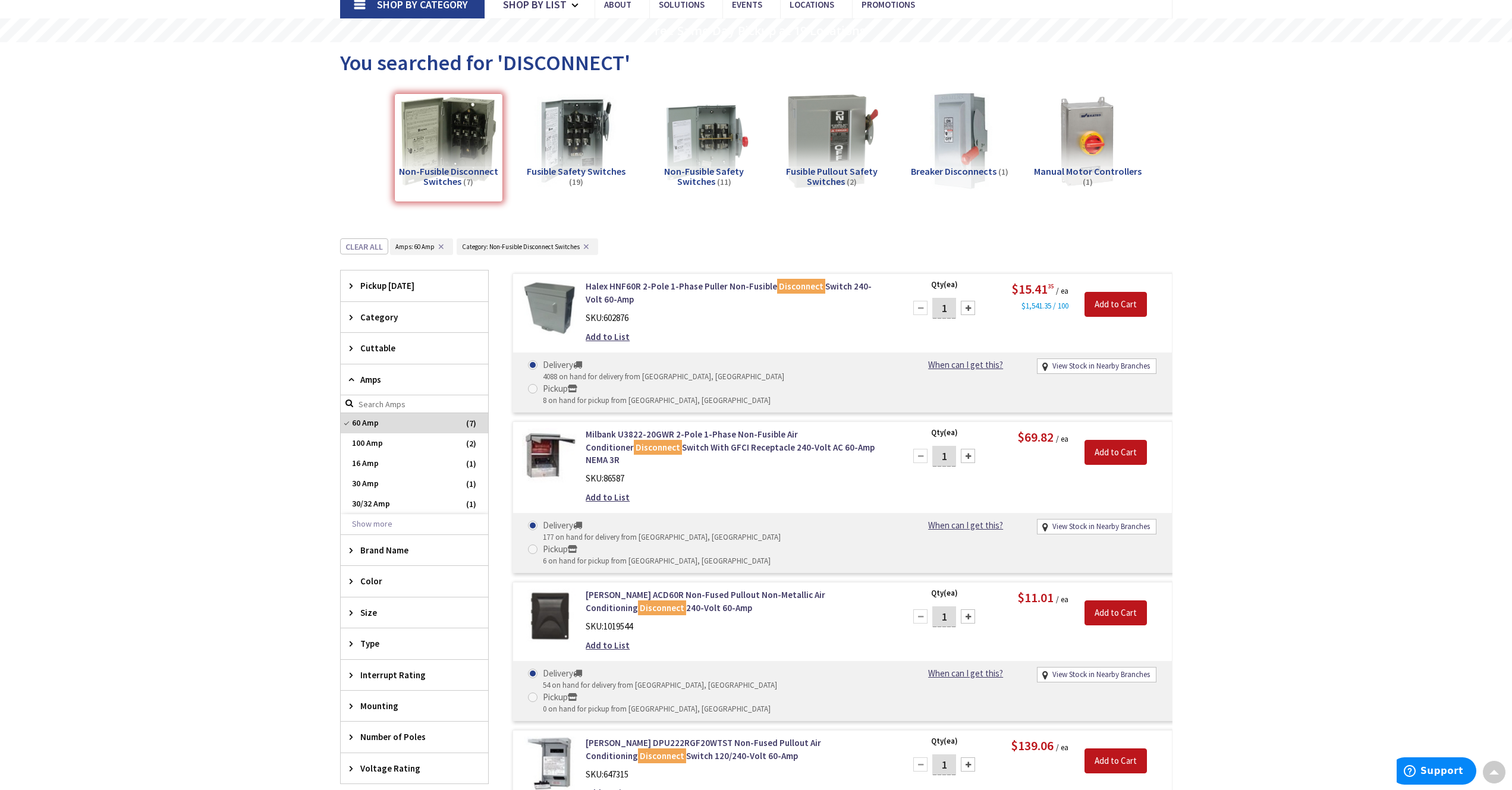
click at [599, 166] on span "Fusible Safety Switches" at bounding box center [576, 171] width 98 height 12
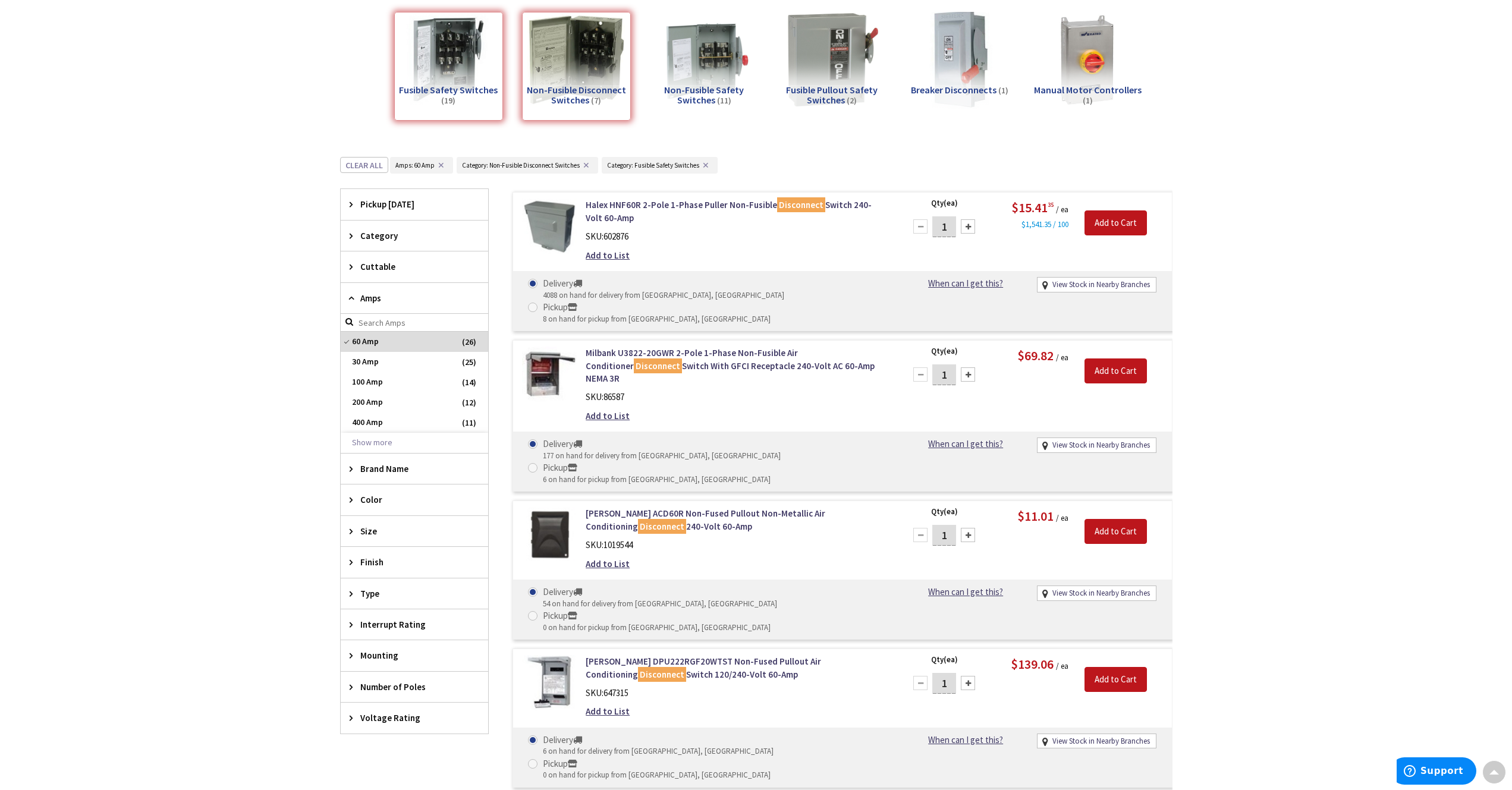
scroll to position [149, 0]
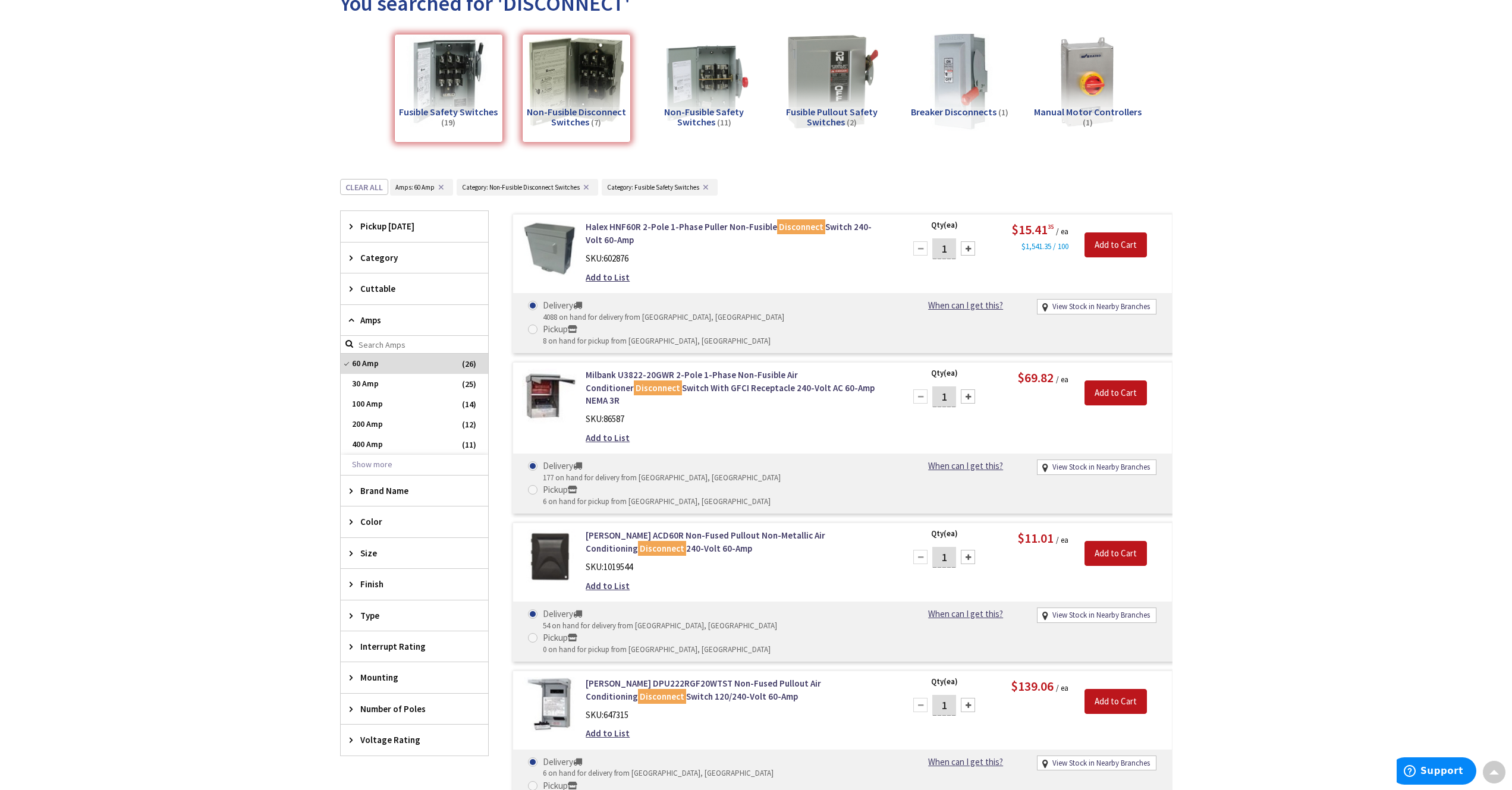
click at [704, 114] on span "Non-Fusible Safety Switches" at bounding box center [704, 116] width 80 height 22
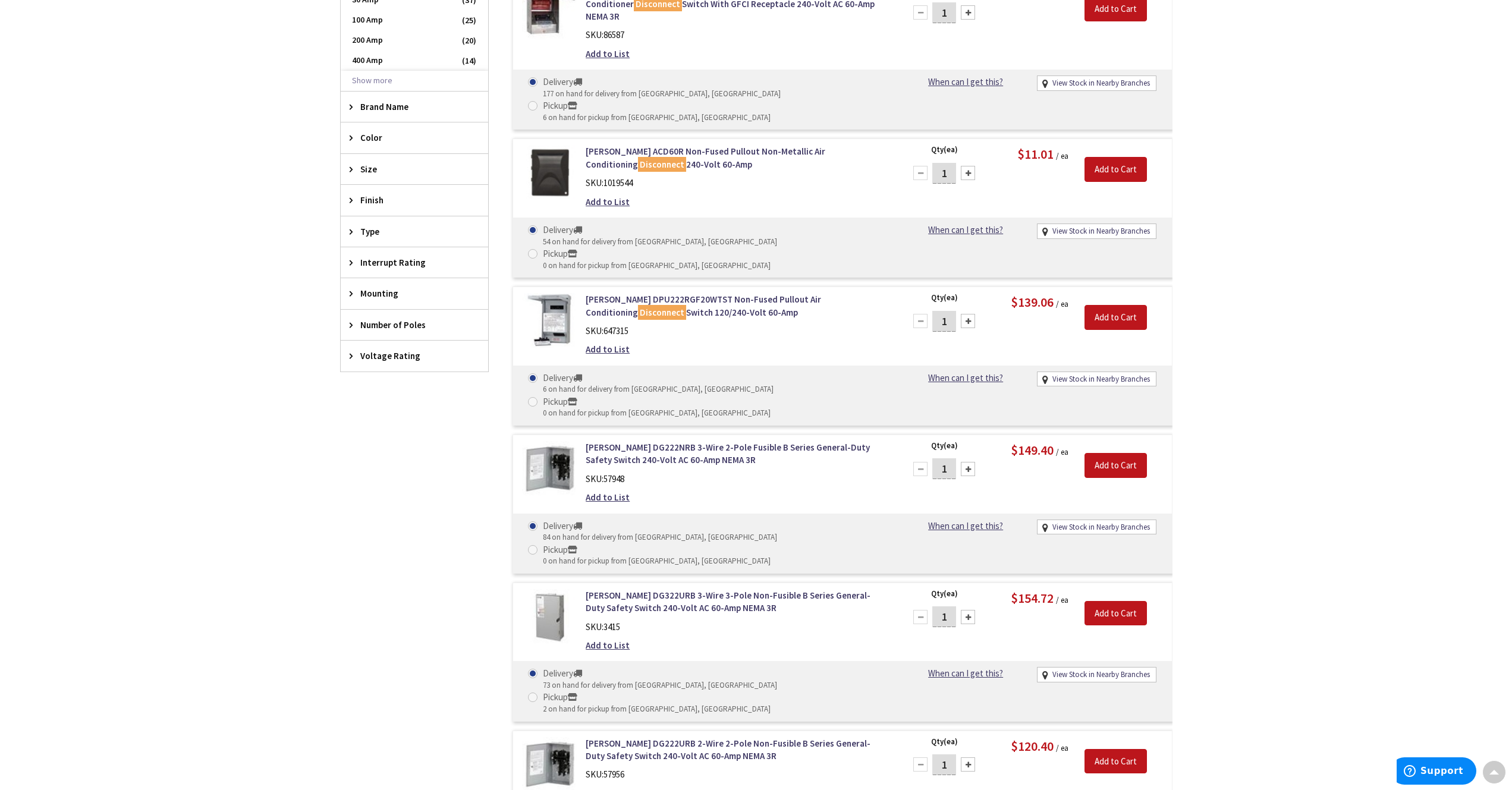
scroll to position [580, 0]
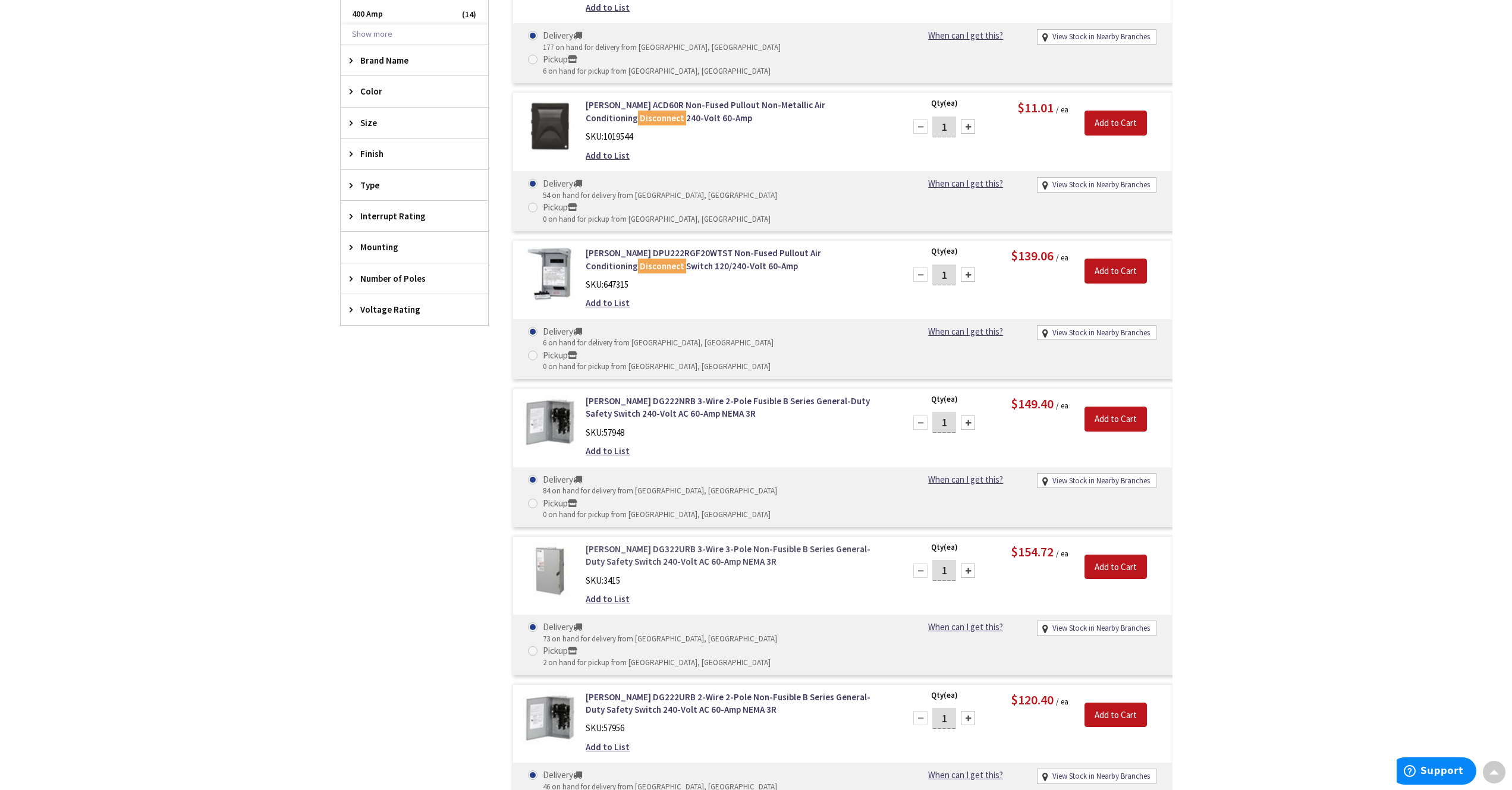
click at [754, 543] on link "Eaton DG322URB 3-Wire 3-Pole Non-Fusible B Series General-Duty Safety Switch 24…" at bounding box center [737, 556] width 303 height 26
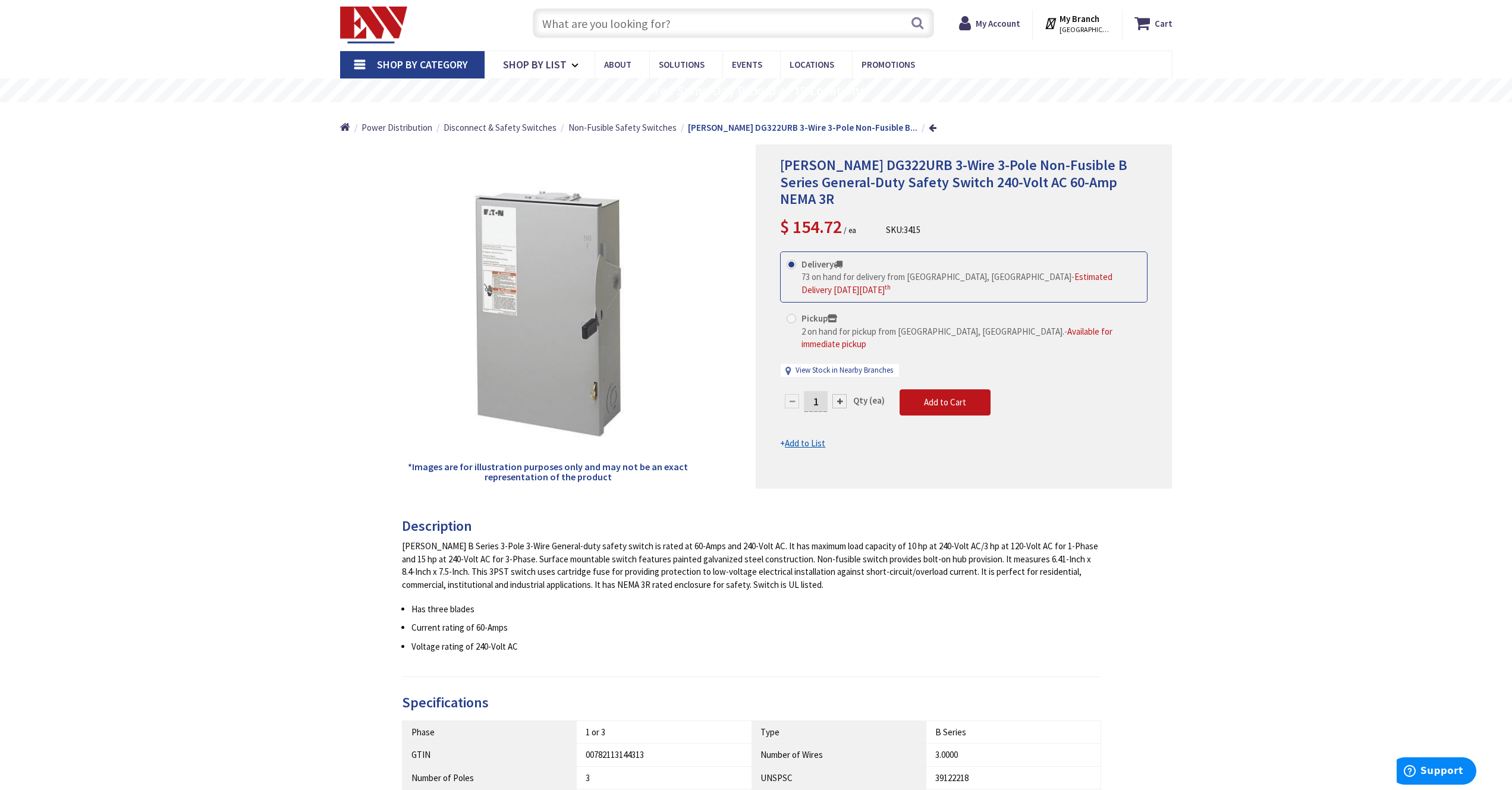
scroll to position [45, 0]
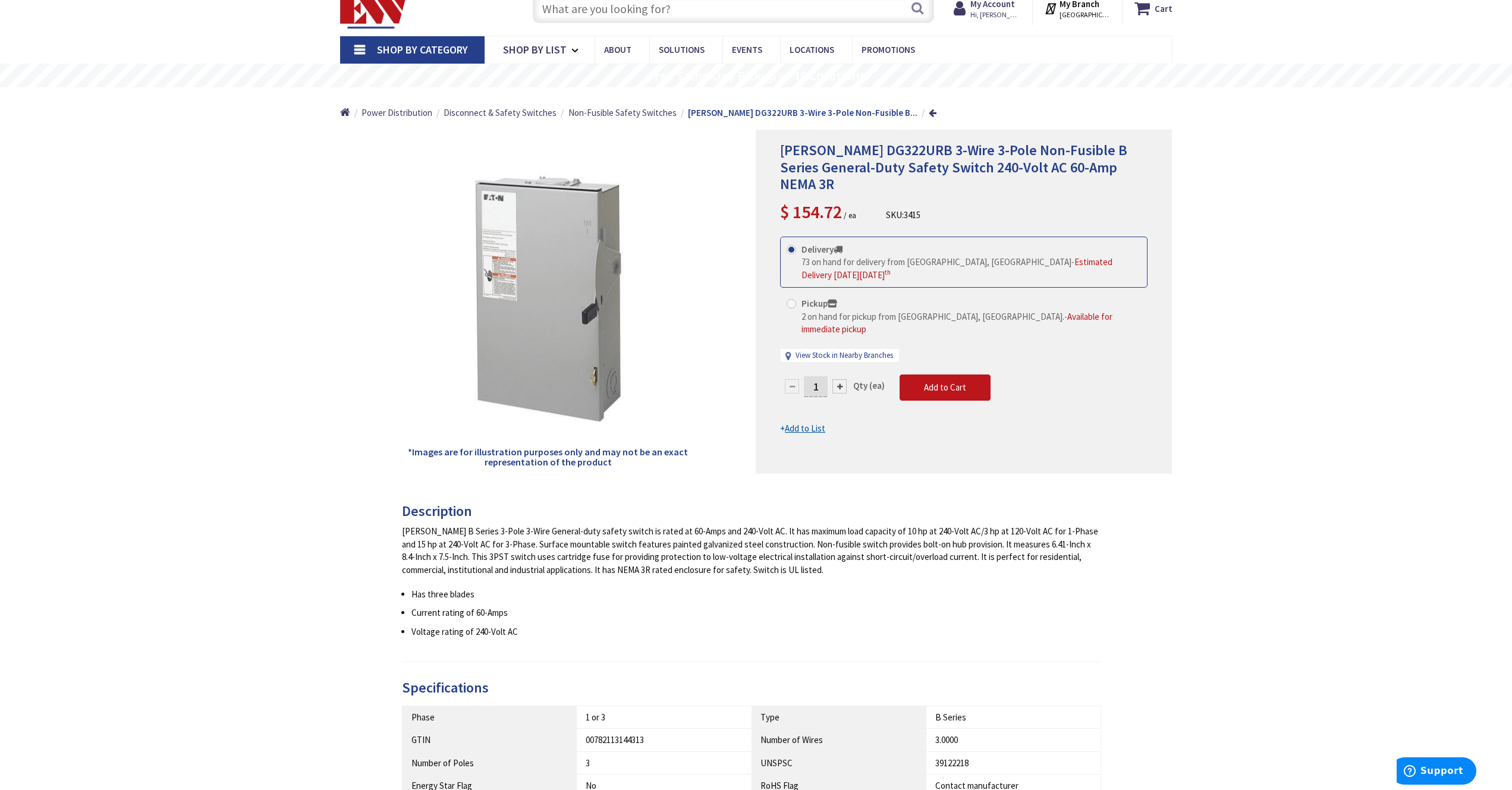
drag, startPoint x: 155, startPoint y: 216, endPoint x: 154, endPoint y: 407, distance: 191.0
drag, startPoint x: 154, startPoint y: 407, endPoint x: 308, endPoint y: 377, distance: 156.9
click at [308, 378] on div "Eaton DG322URB 3-Wire 3-Pole Non-Fusible B Series General-Duty Safety Switch 24…" at bounding box center [756, 721] width 1512 height 1480
drag, startPoint x: 295, startPoint y: 356, endPoint x: 301, endPoint y: 399, distance: 43.4
drag, startPoint x: 301, startPoint y: 399, endPoint x: 599, endPoint y: 13, distance: 487.6
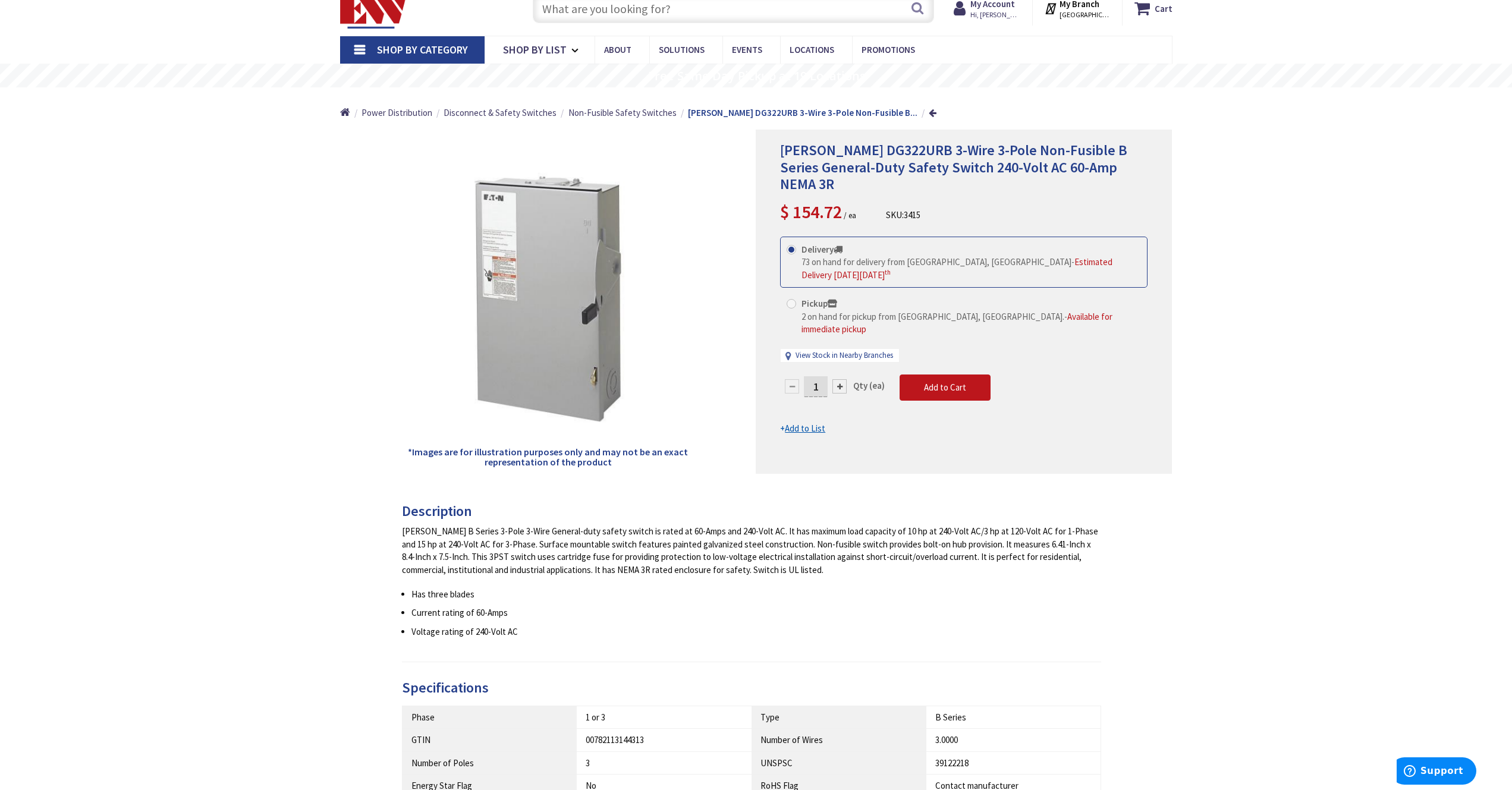
click at [599, 13] on input "text" at bounding box center [733, 8] width 401 height 29
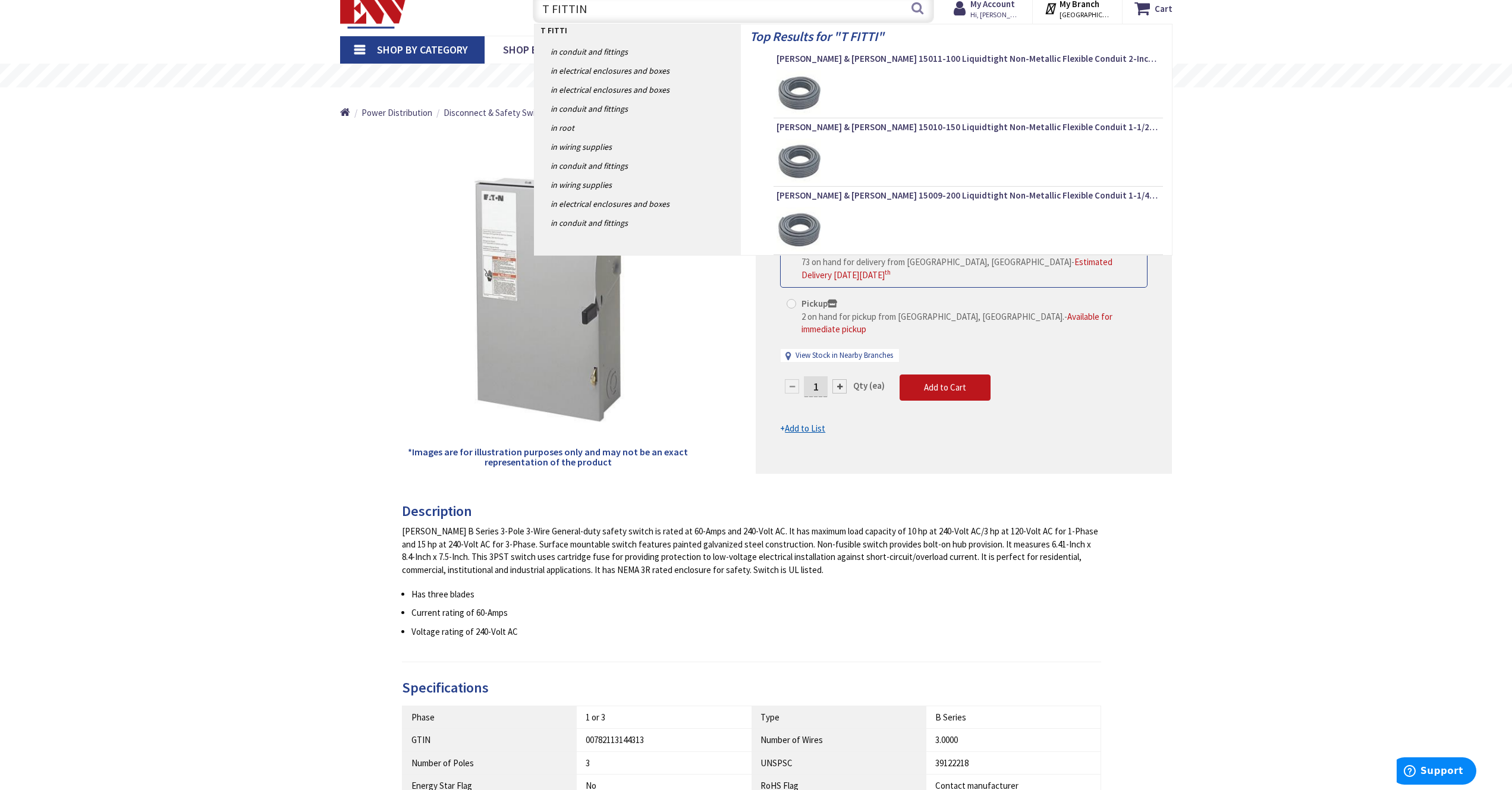
type input "T FITTING"
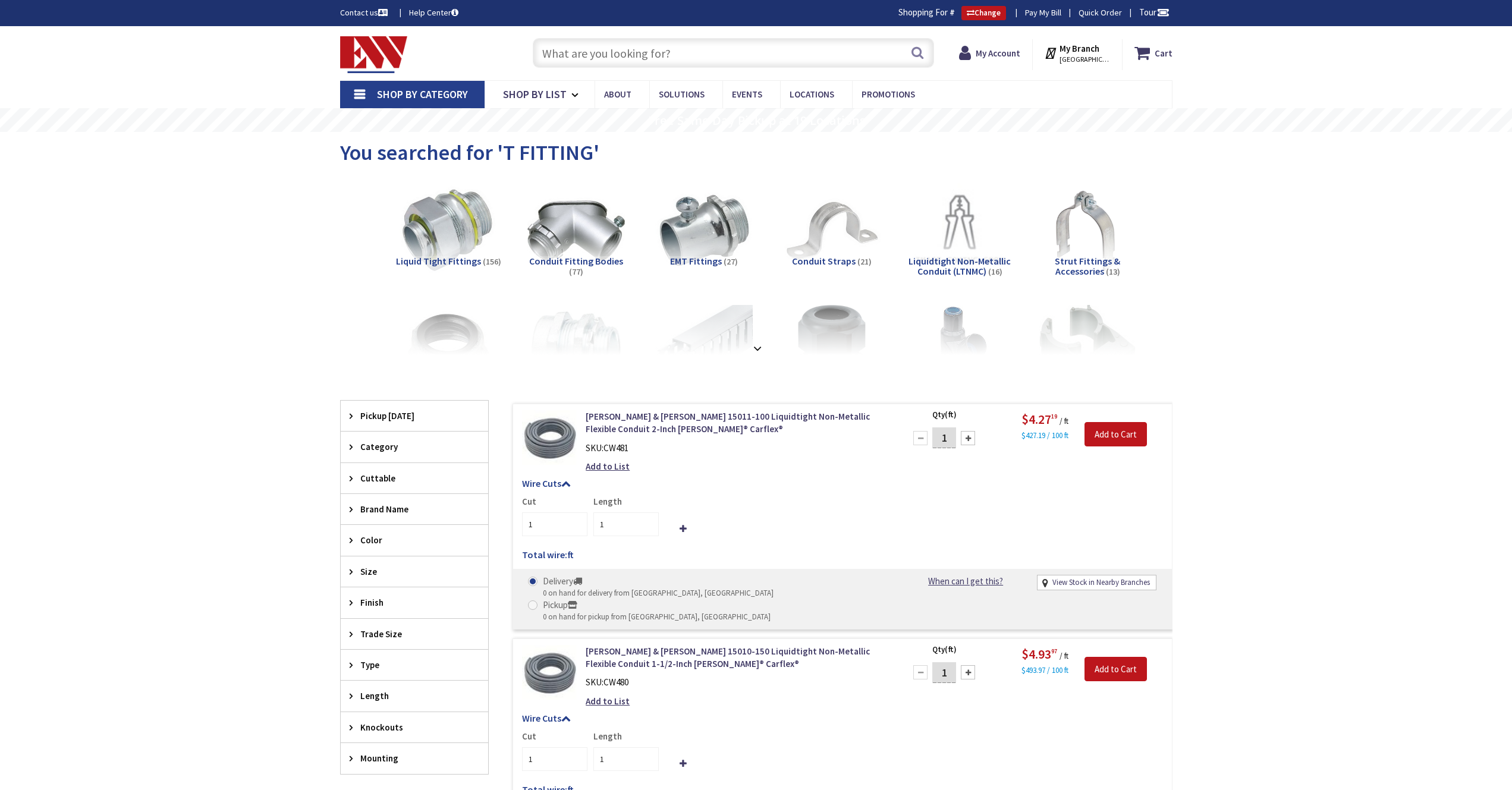
click at [565, 264] on span "Conduit Fitting Bodies" at bounding box center [576, 261] width 94 height 12
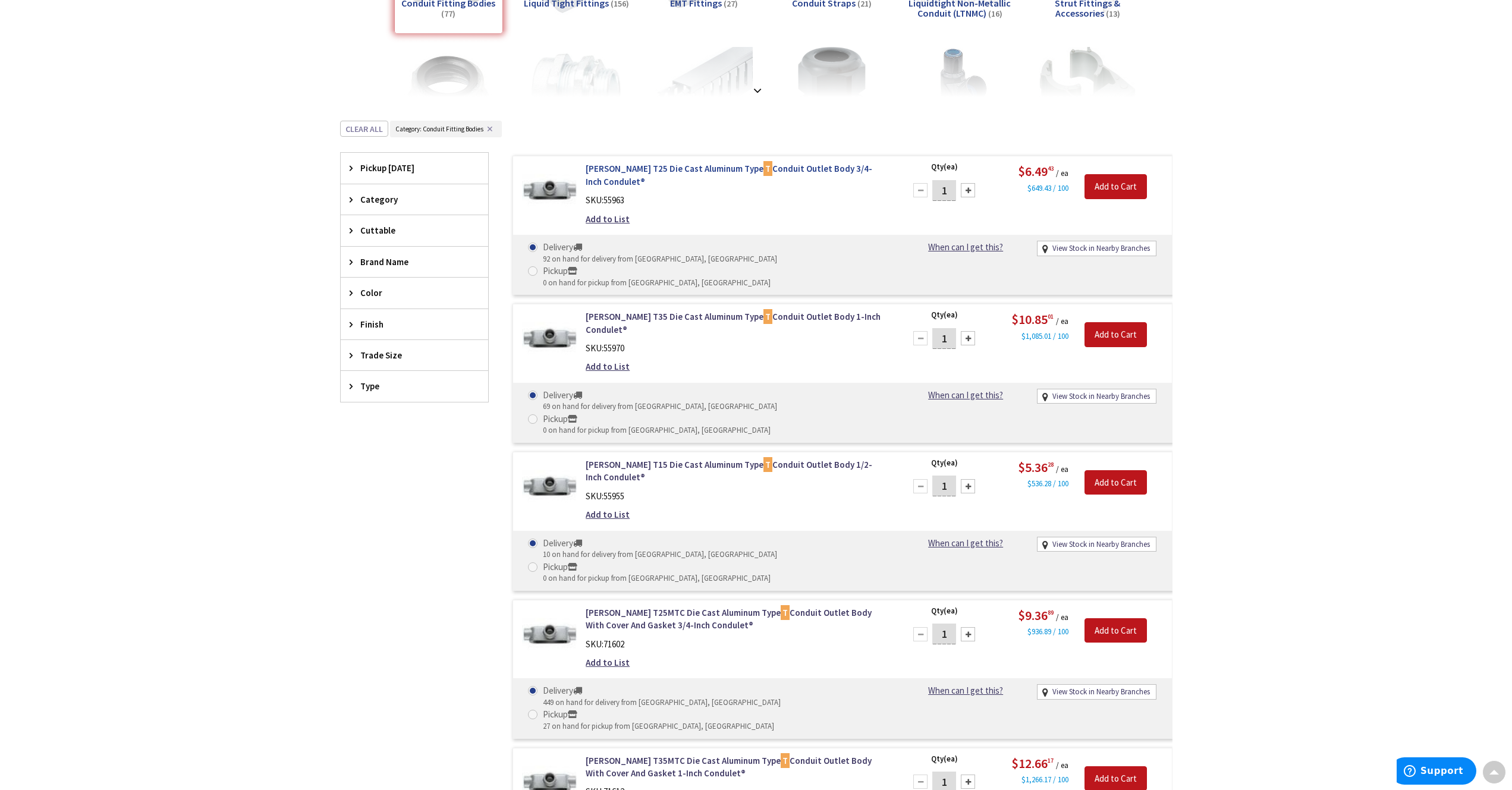
scroll to position [259, 0]
